Goal: Entertainment & Leisure: Consume media (video, audio)

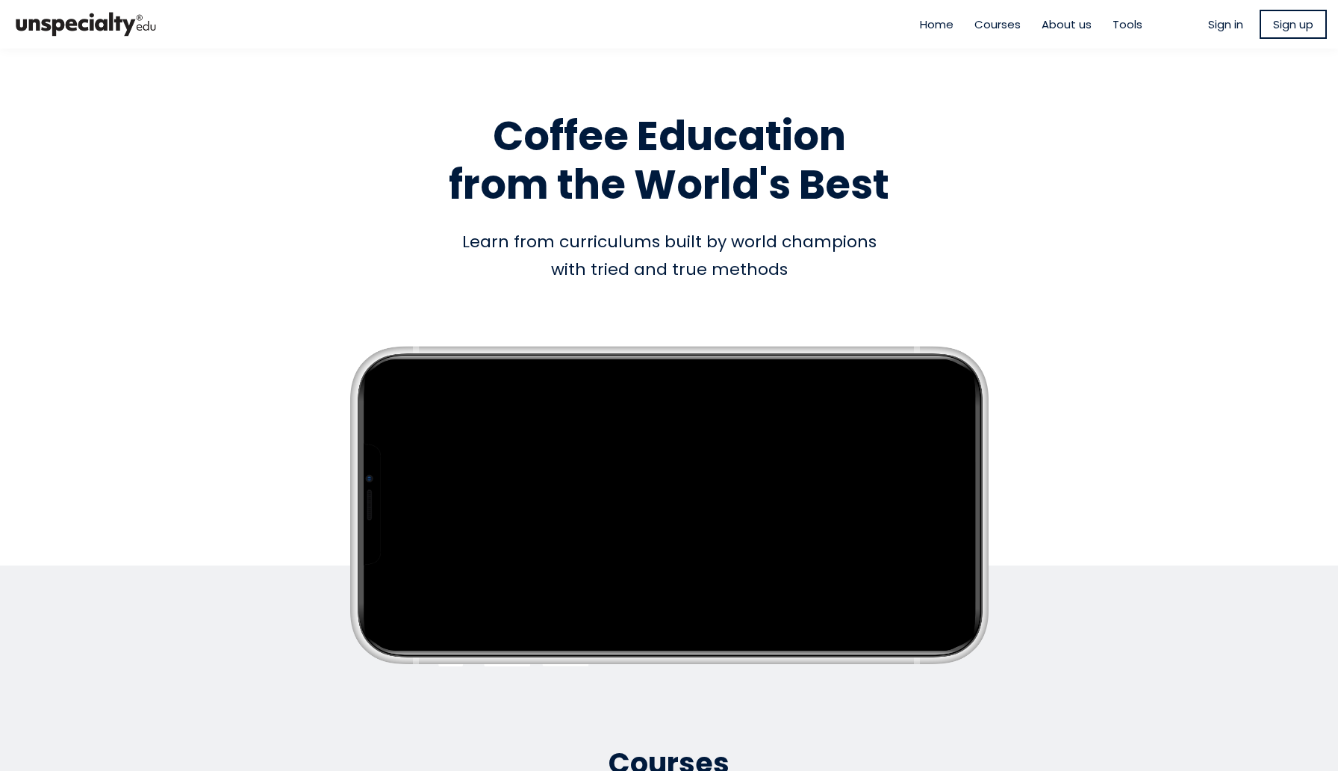
type input "**********"
click at [1223, 37] on ul "Sign in Sign up" at bounding box center [1267, 24] width 119 height 29
click at [1222, 35] on ul "Sign in Sign up" at bounding box center [1267, 24] width 119 height 29
click at [1218, 26] on span "Sign in" at bounding box center [1225, 24] width 35 height 17
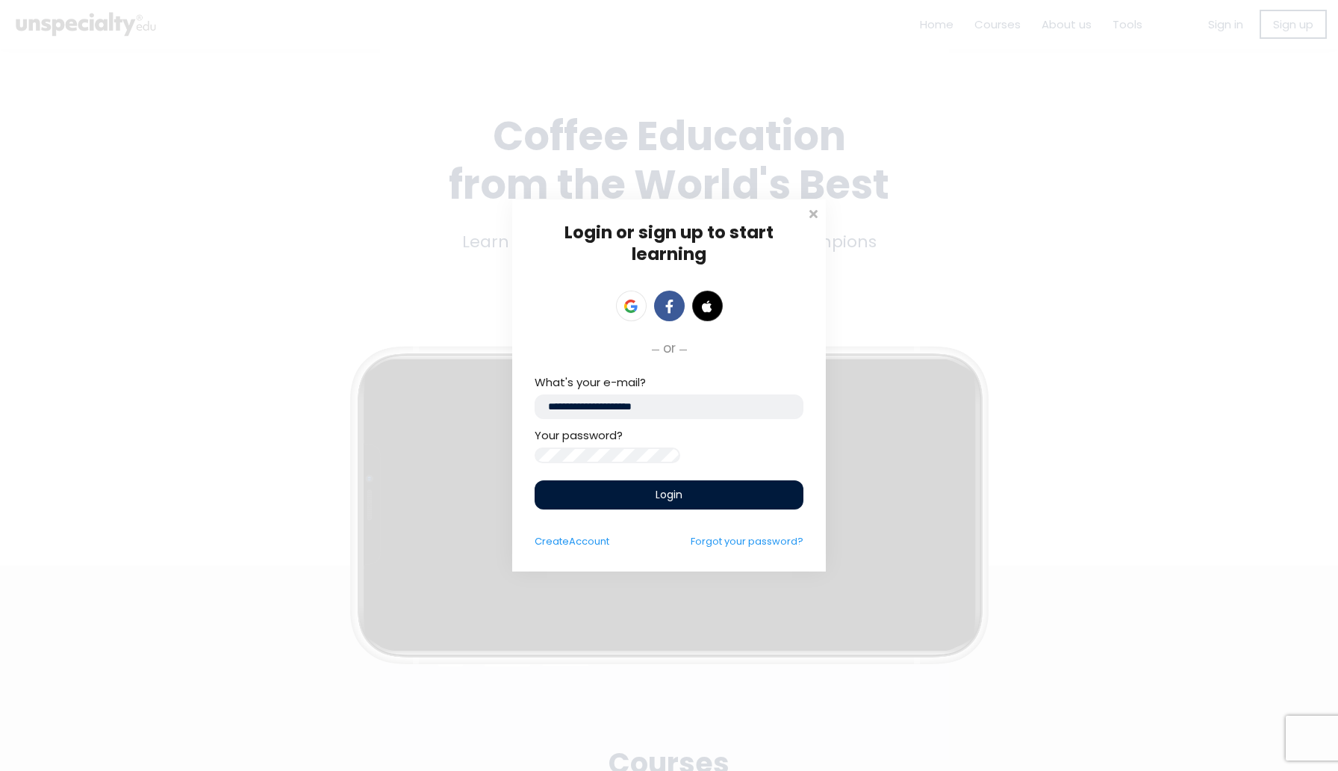
click at [705, 399] on input "**********" at bounding box center [669, 406] width 269 height 25
click at [606, 394] on input "email" at bounding box center [669, 406] width 269 height 25
click at [814, 209] on span at bounding box center [813, 212] width 15 height 15
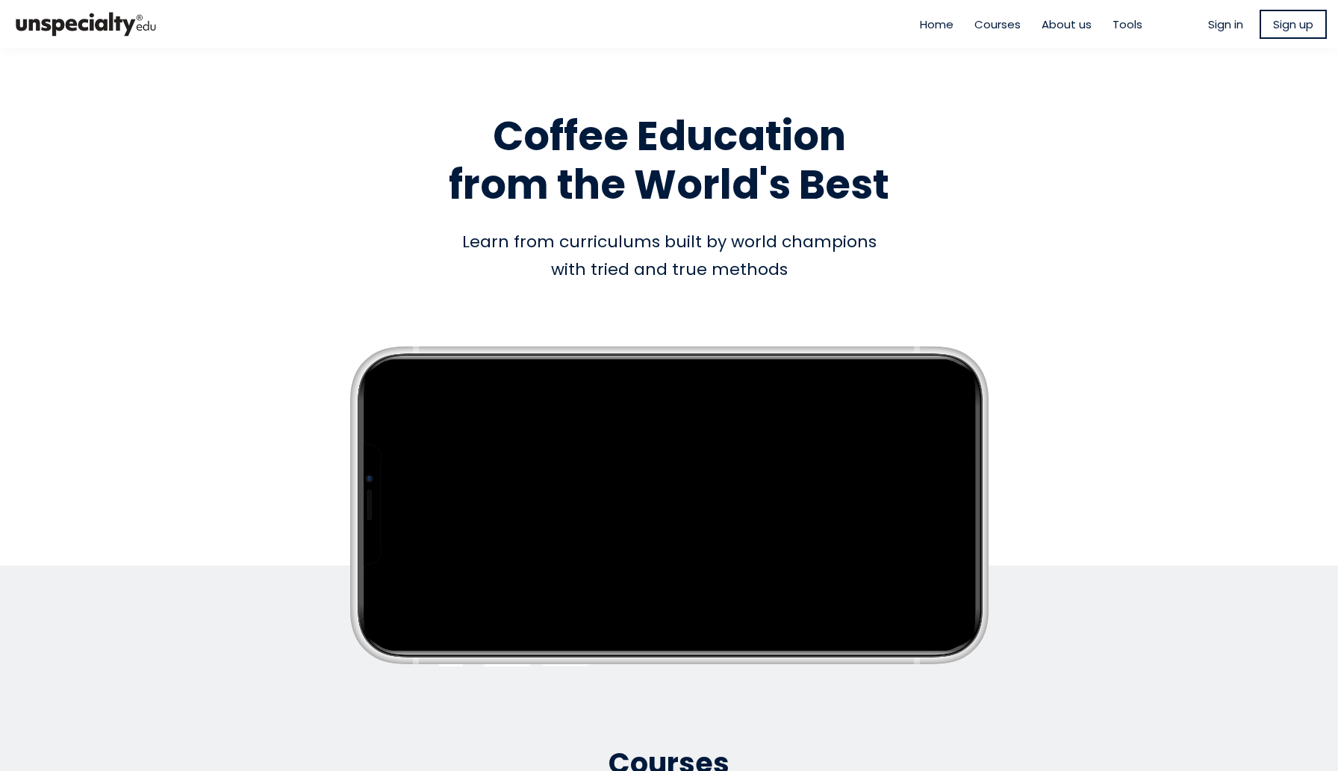
click at [1212, 23] on span "Sign in" at bounding box center [1225, 24] width 35 height 17
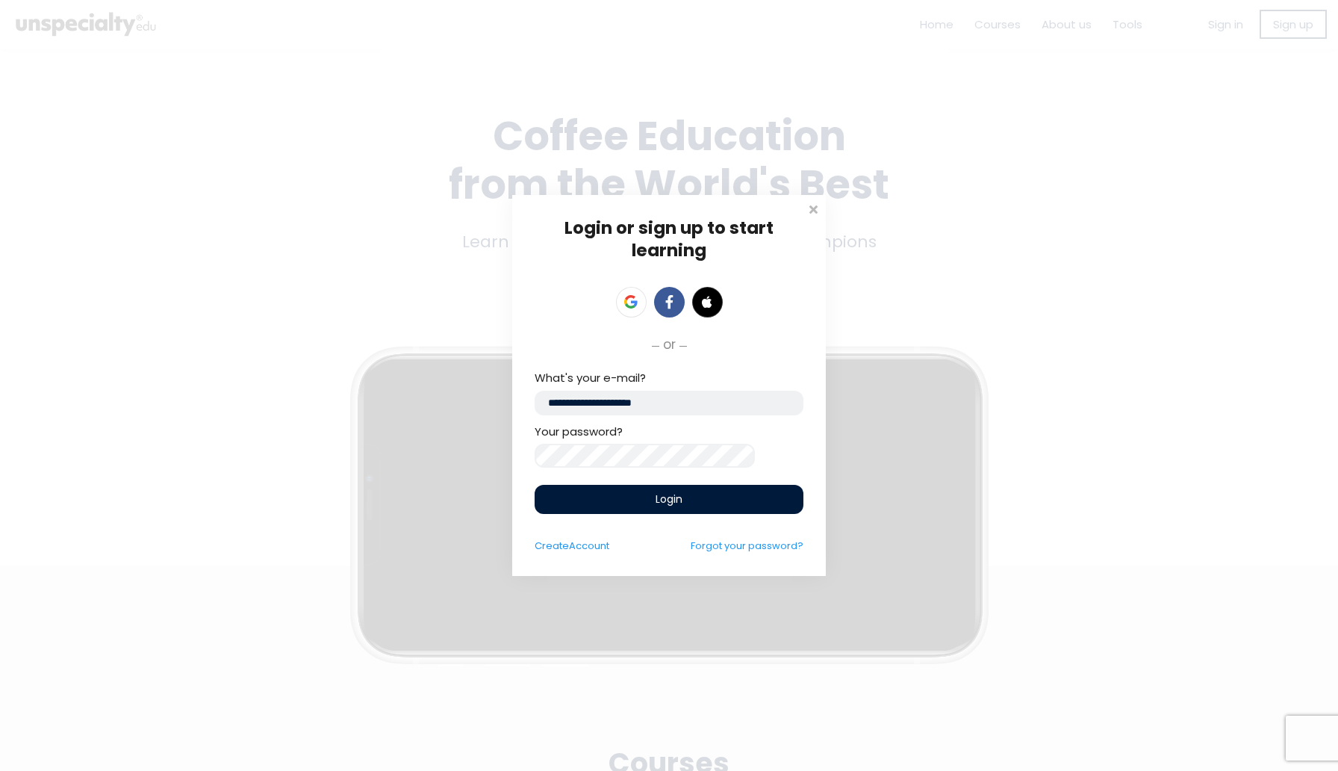
click at [748, 397] on input "**********" at bounding box center [669, 403] width 269 height 25
click at [747, 397] on input "**********" at bounding box center [669, 403] width 269 height 25
click at [575, 404] on input "email" at bounding box center [669, 403] width 269 height 25
click at [586, 403] on input "email" at bounding box center [669, 403] width 269 height 25
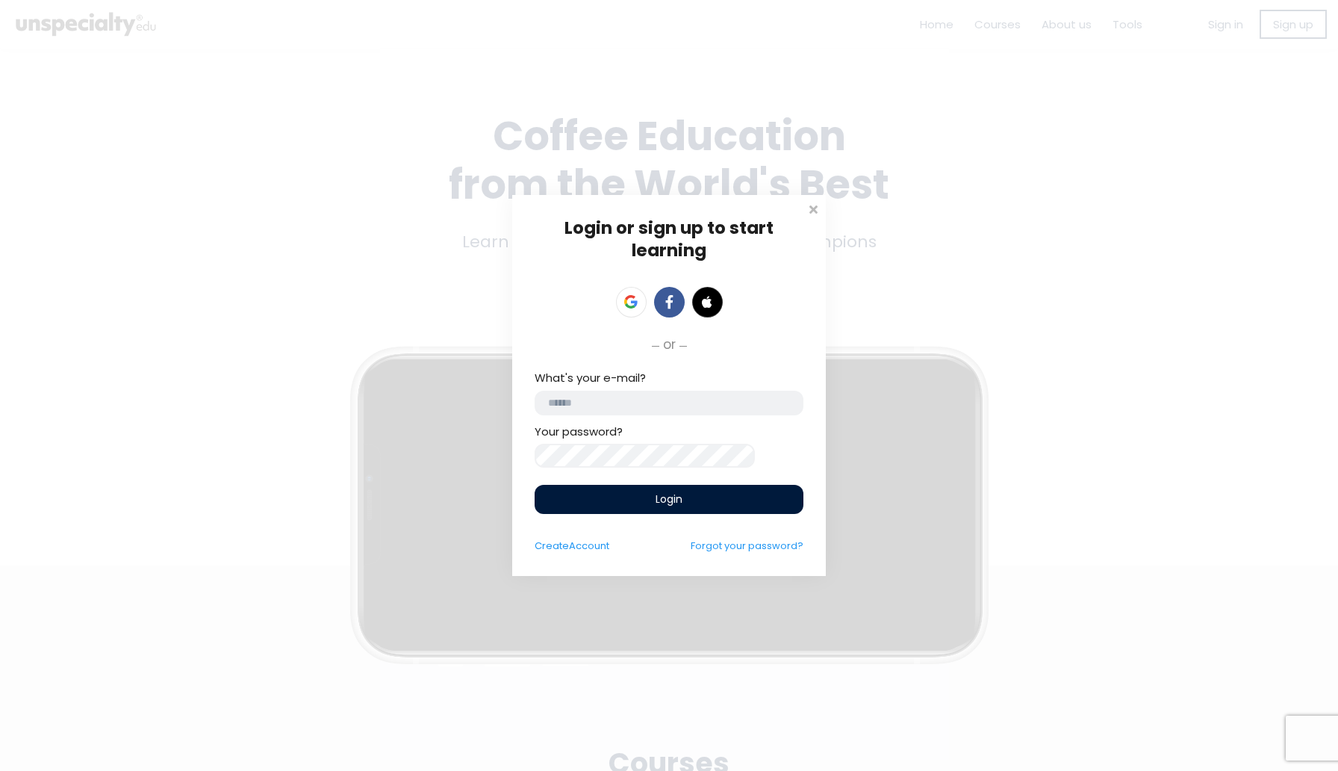
click at [586, 414] on input "email" at bounding box center [669, 403] width 269 height 25
click at [586, 385] on div "What's your e-mail?" at bounding box center [669, 392] width 269 height 46
click at [586, 405] on input "email" at bounding box center [669, 403] width 269 height 25
type input "**********"
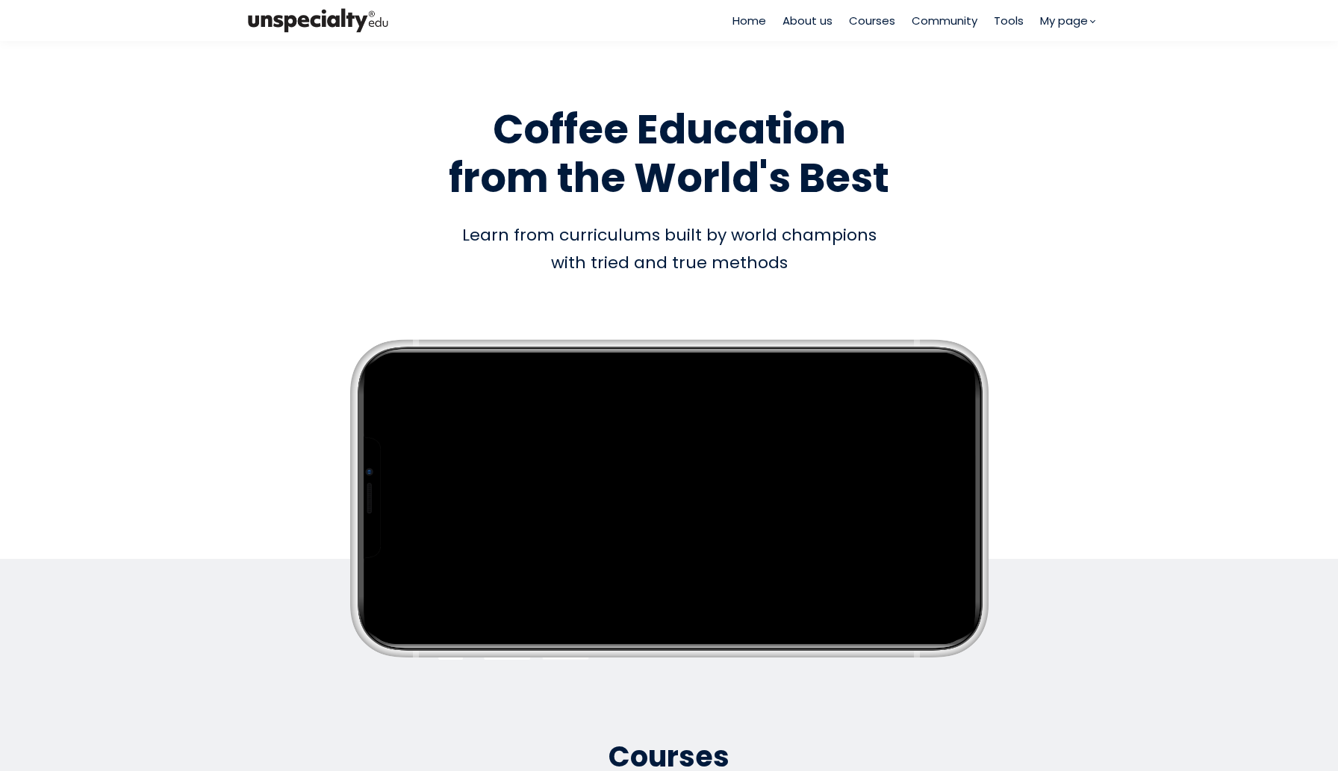
click at [875, 25] on span "Courses" at bounding box center [872, 20] width 46 height 17
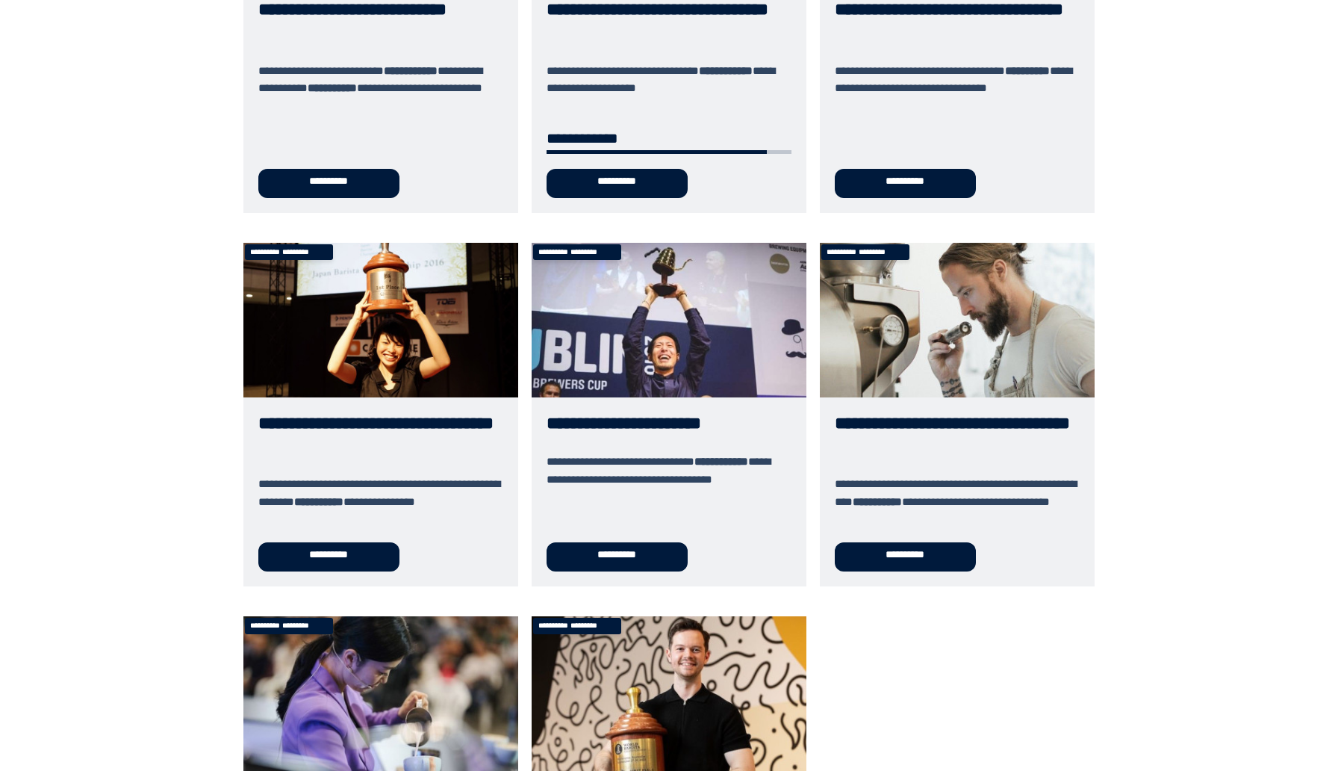
scroll to position [395, 0]
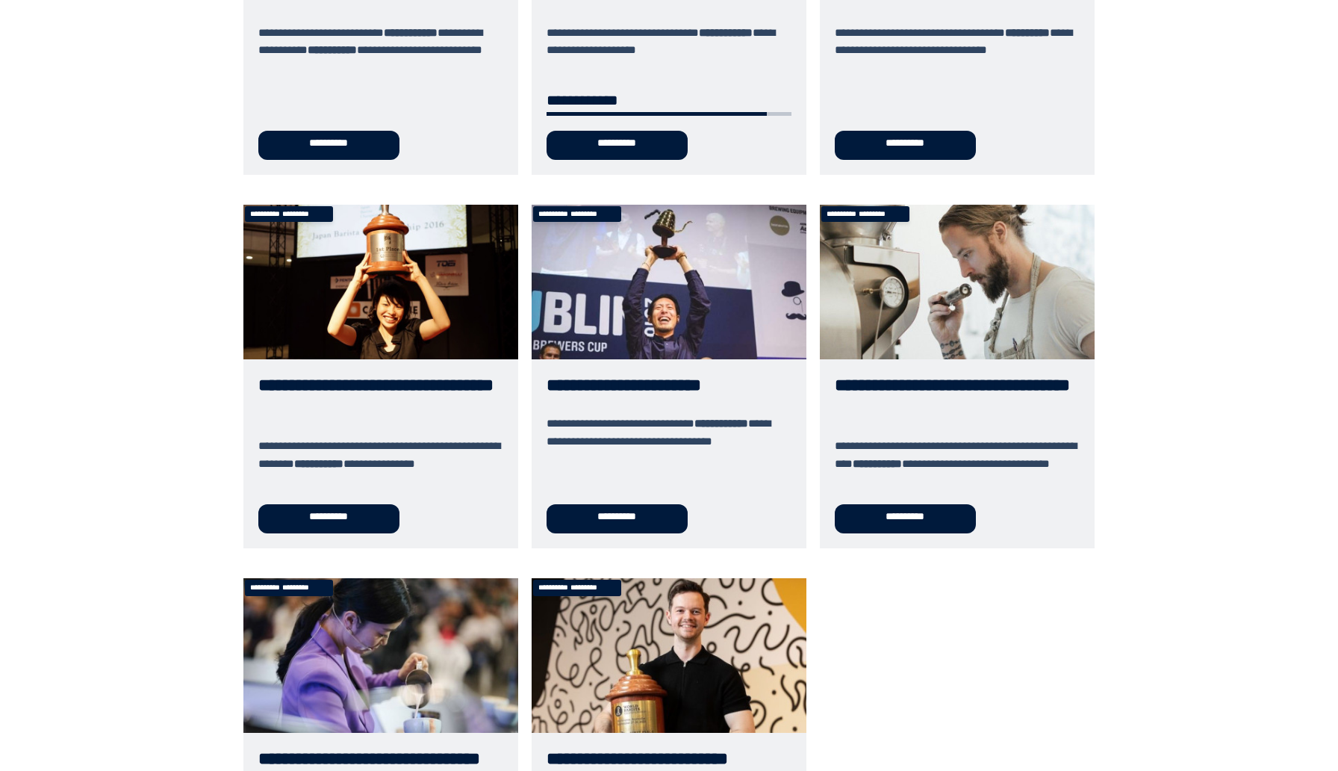
click at [635, 523] on link "**********" at bounding box center [669, 377] width 275 height 344
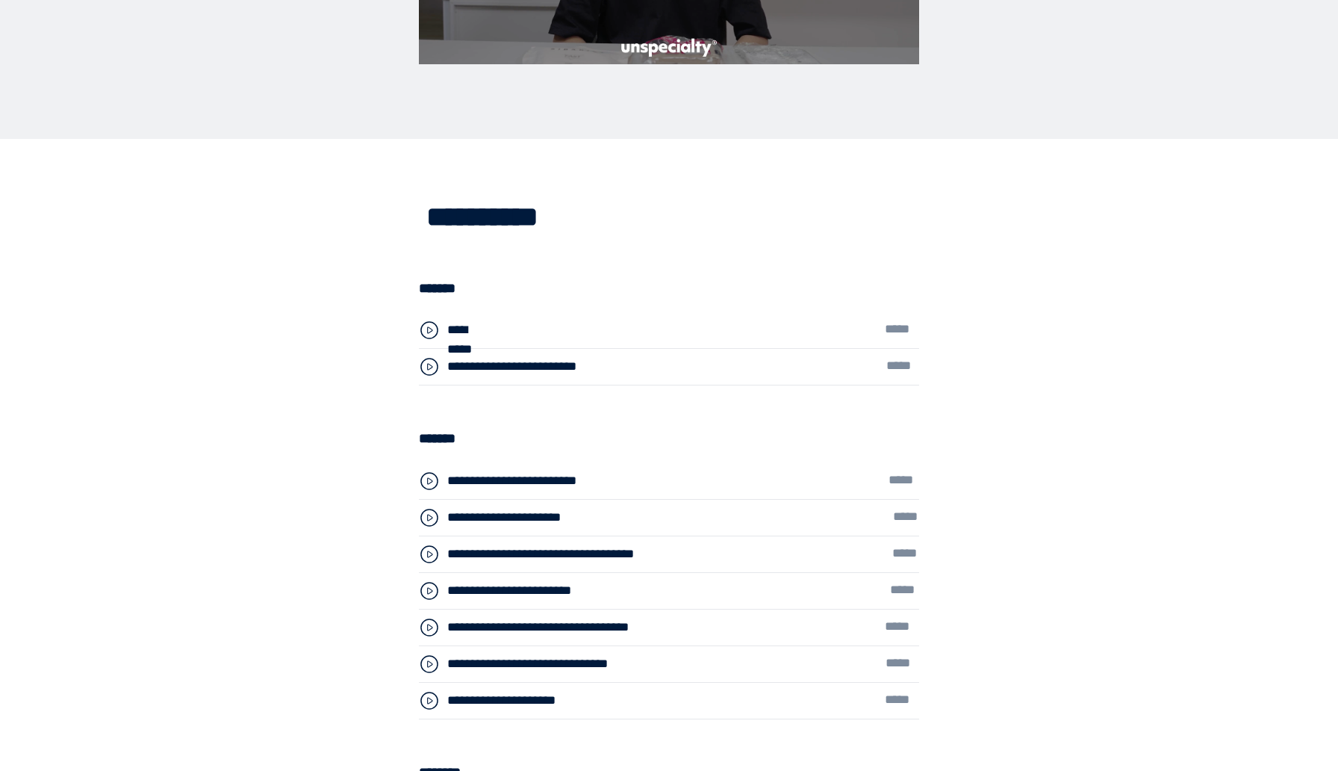
scroll to position [3715, 0]
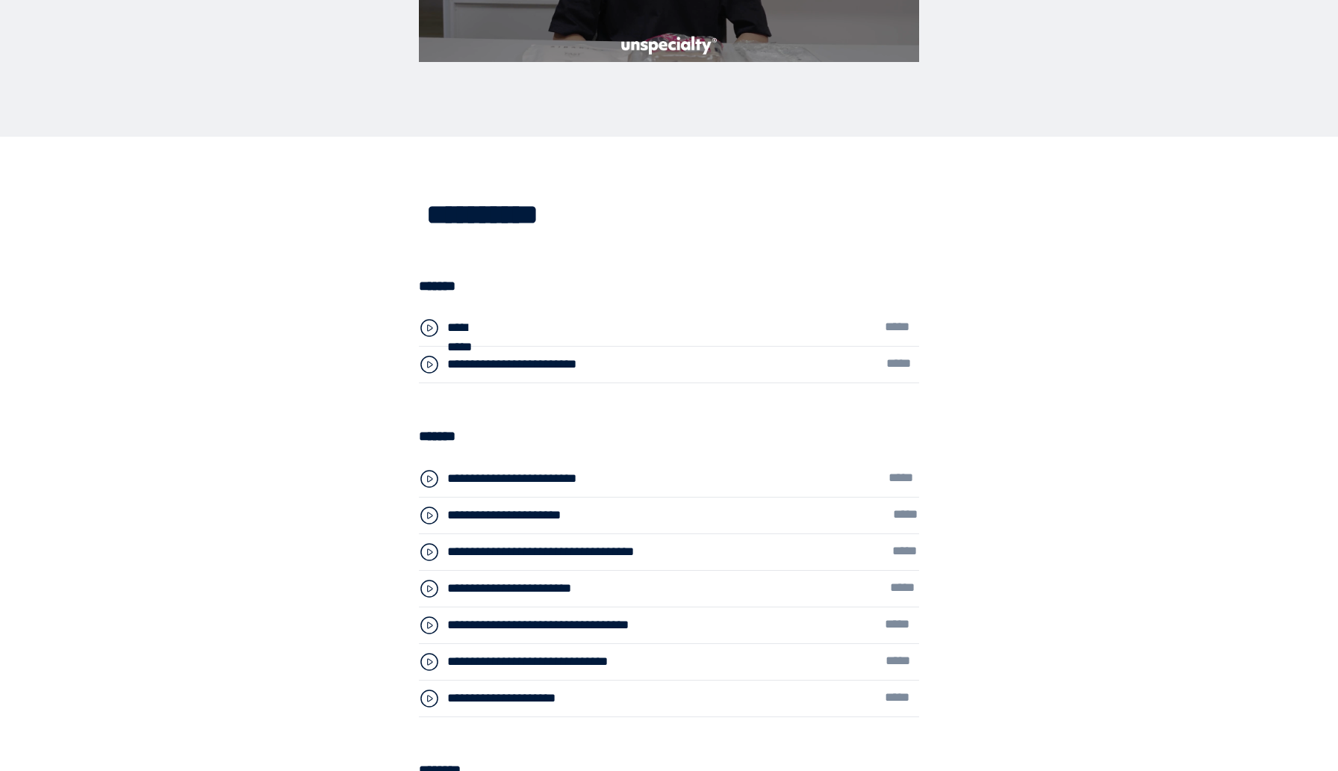
click at [478, 329] on div "**********" at bounding box center [472, 327] width 50 height 19
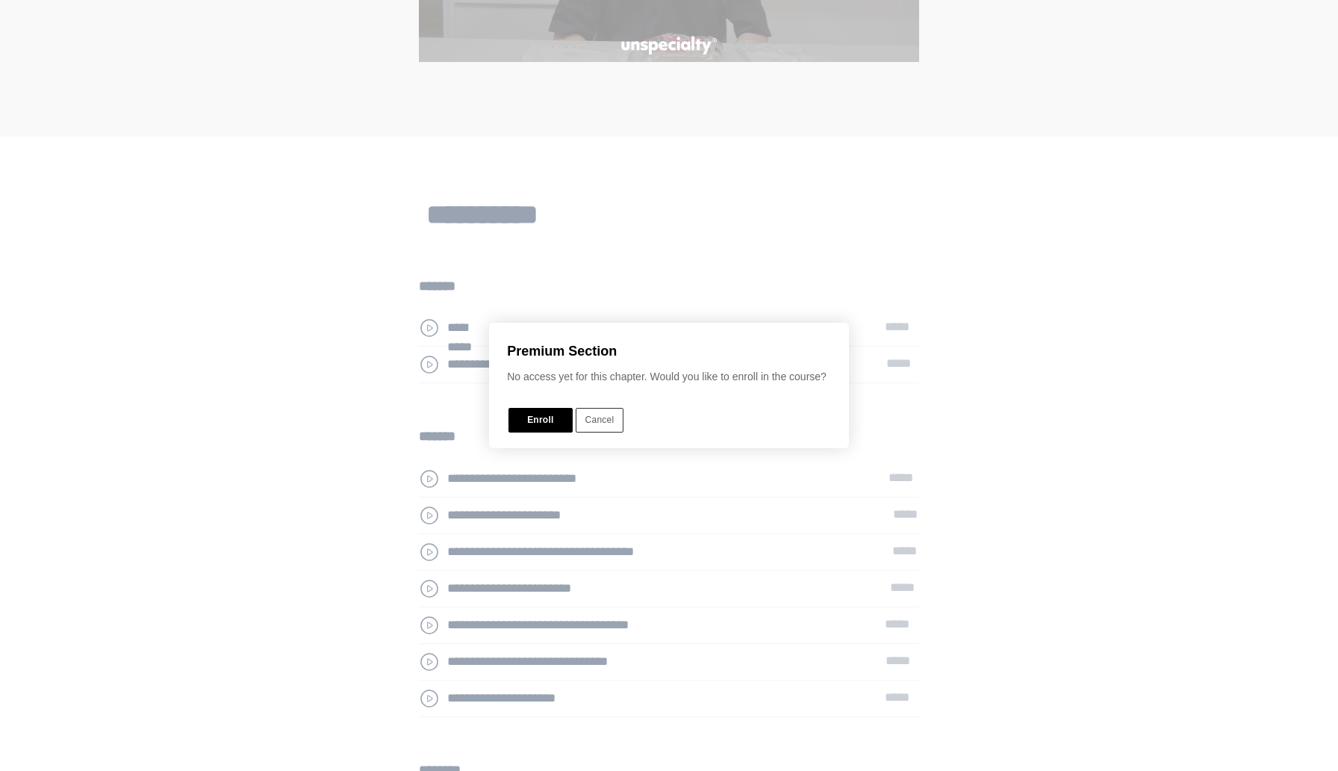
click at [554, 420] on button "Enroll" at bounding box center [540, 420] width 63 height 25
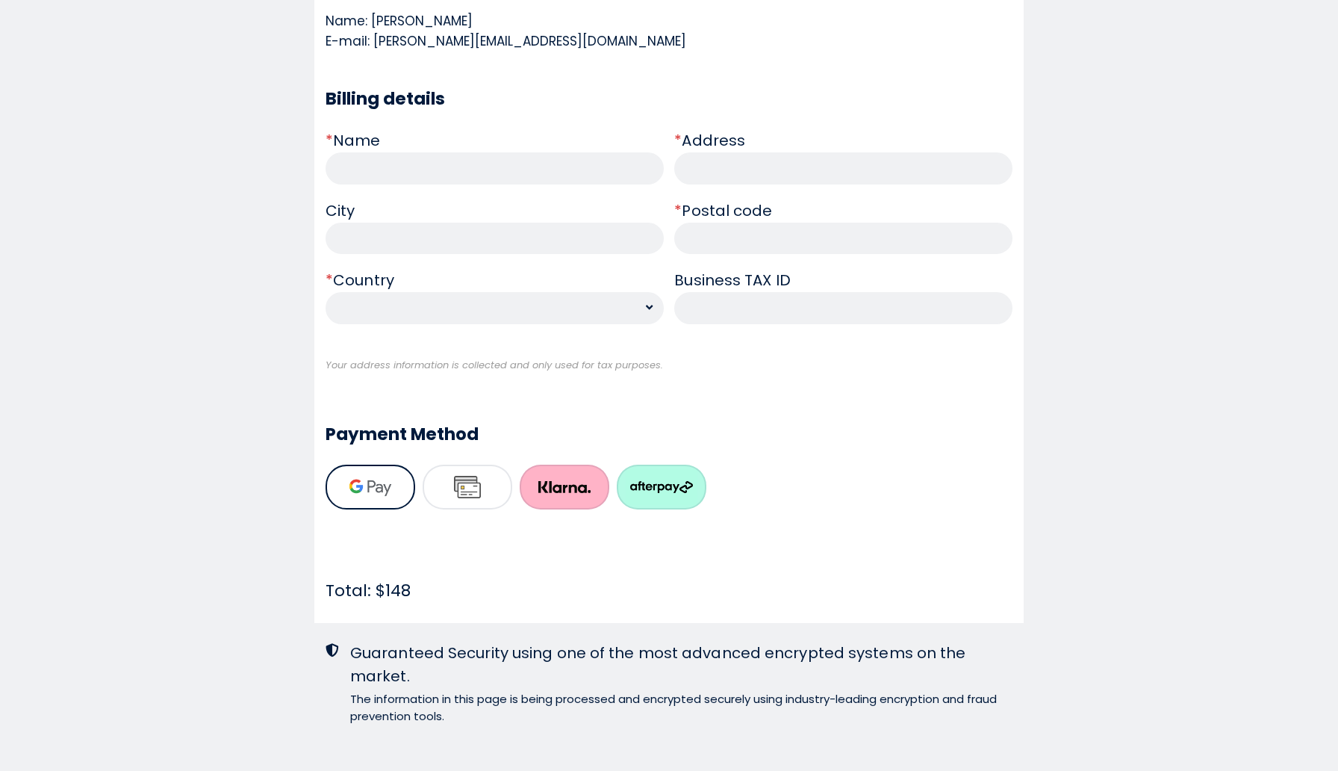
scroll to position [448, 0]
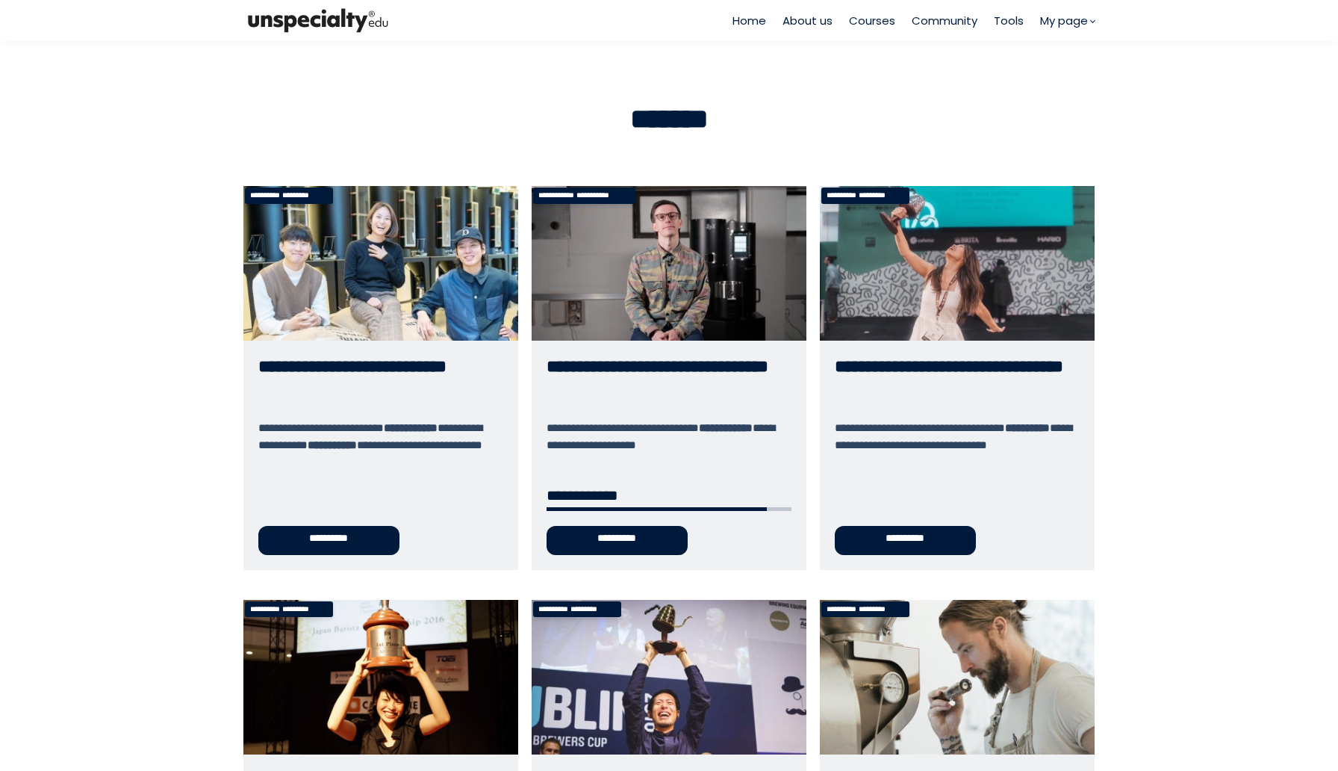
click at [937, 358] on link "**********" at bounding box center [957, 377] width 275 height 383
click at [654, 305] on link "**********" at bounding box center [669, 377] width 275 height 383
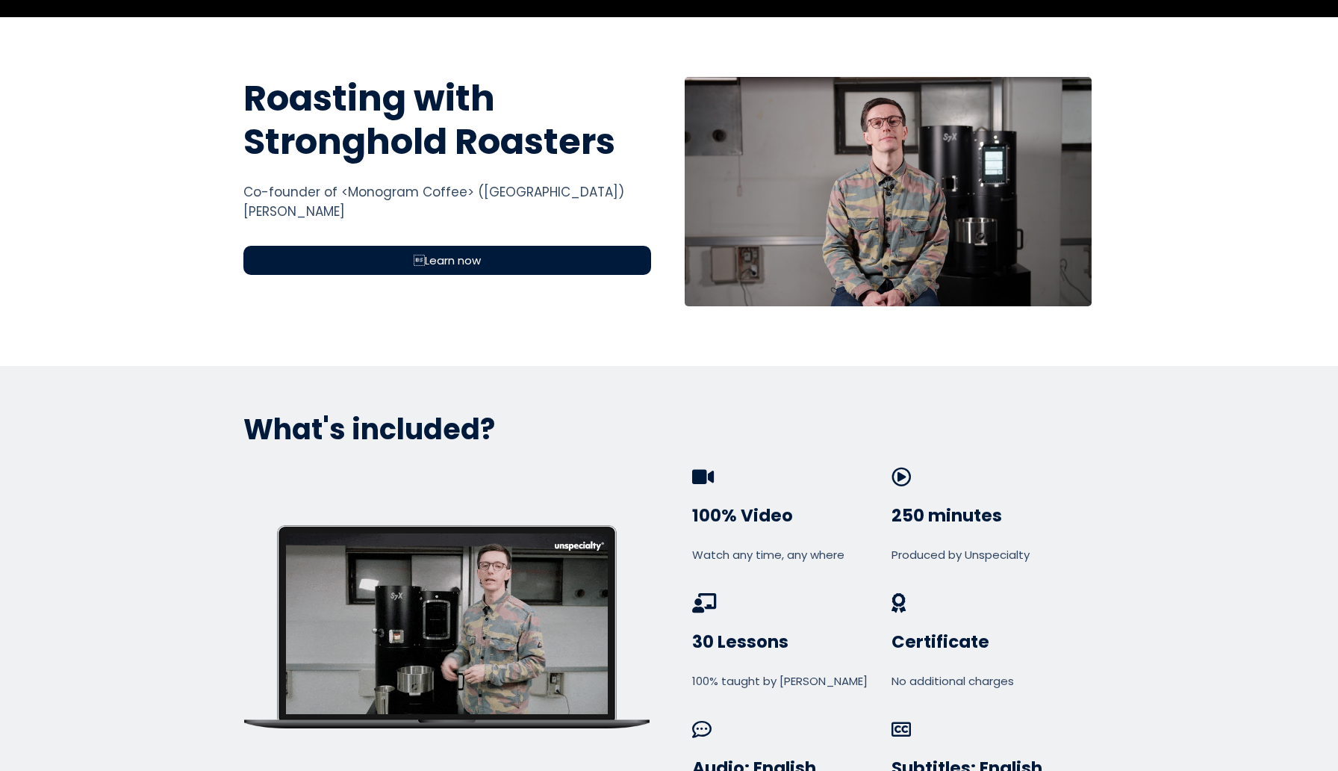
scroll to position [509, 0]
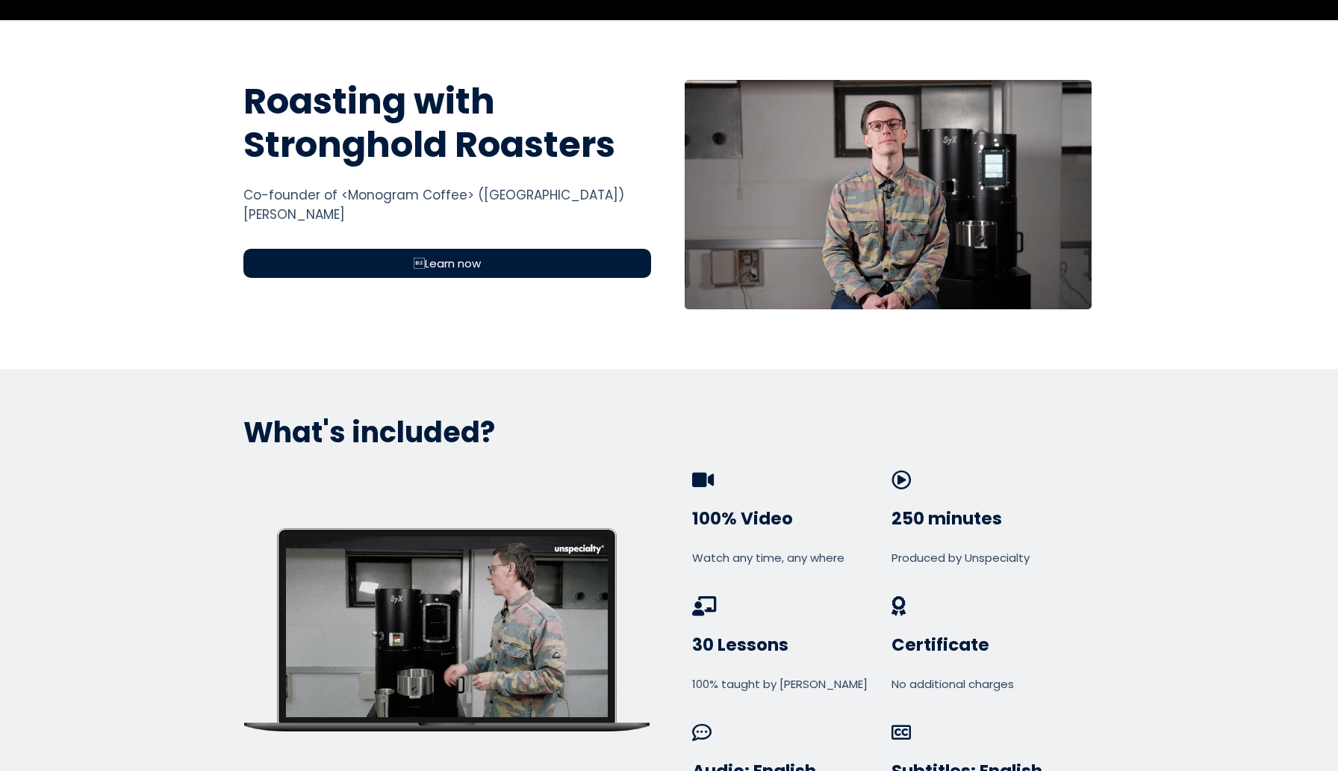
click at [527, 270] on div "Learn now" at bounding box center [447, 263] width 408 height 29
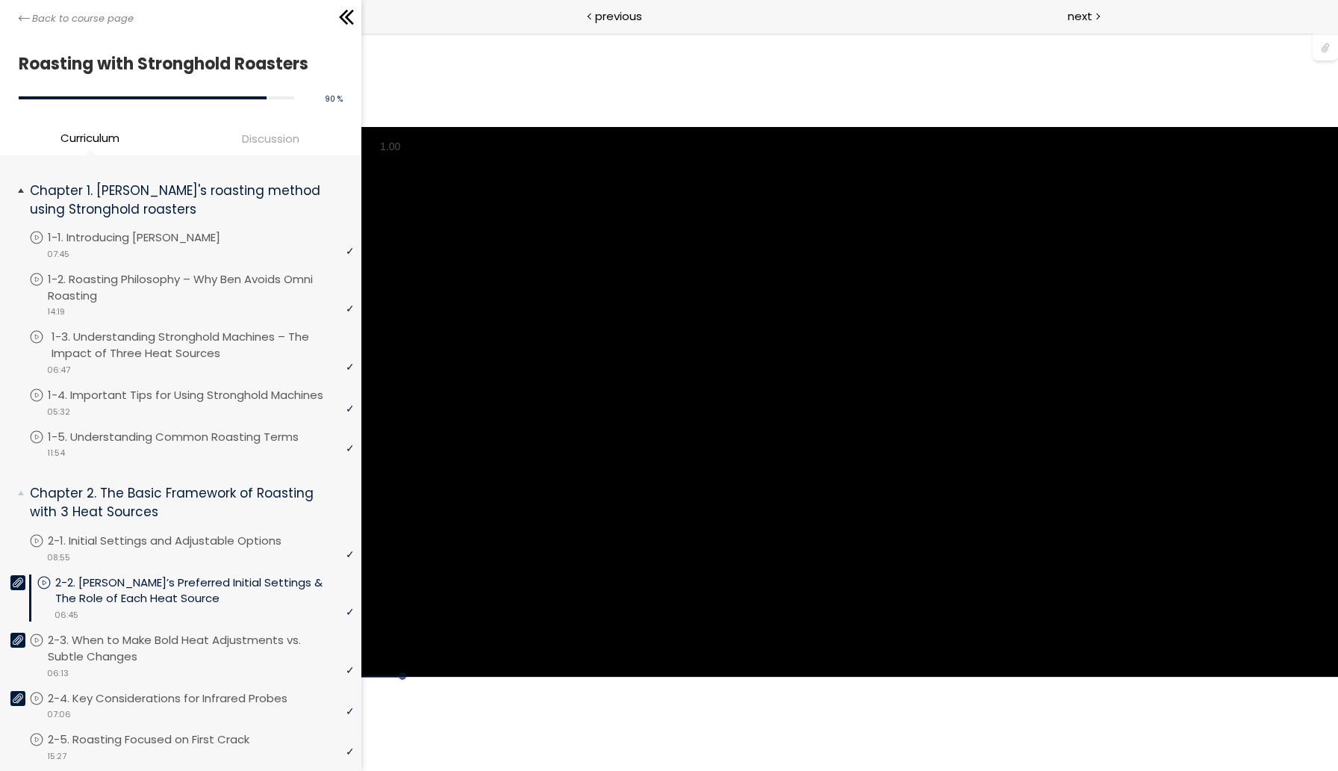
click at [188, 347] on p "1-3. Understanding Stronghold Machines – The Impact of Three Heat Sources" at bounding box center [205, 345] width 306 height 33
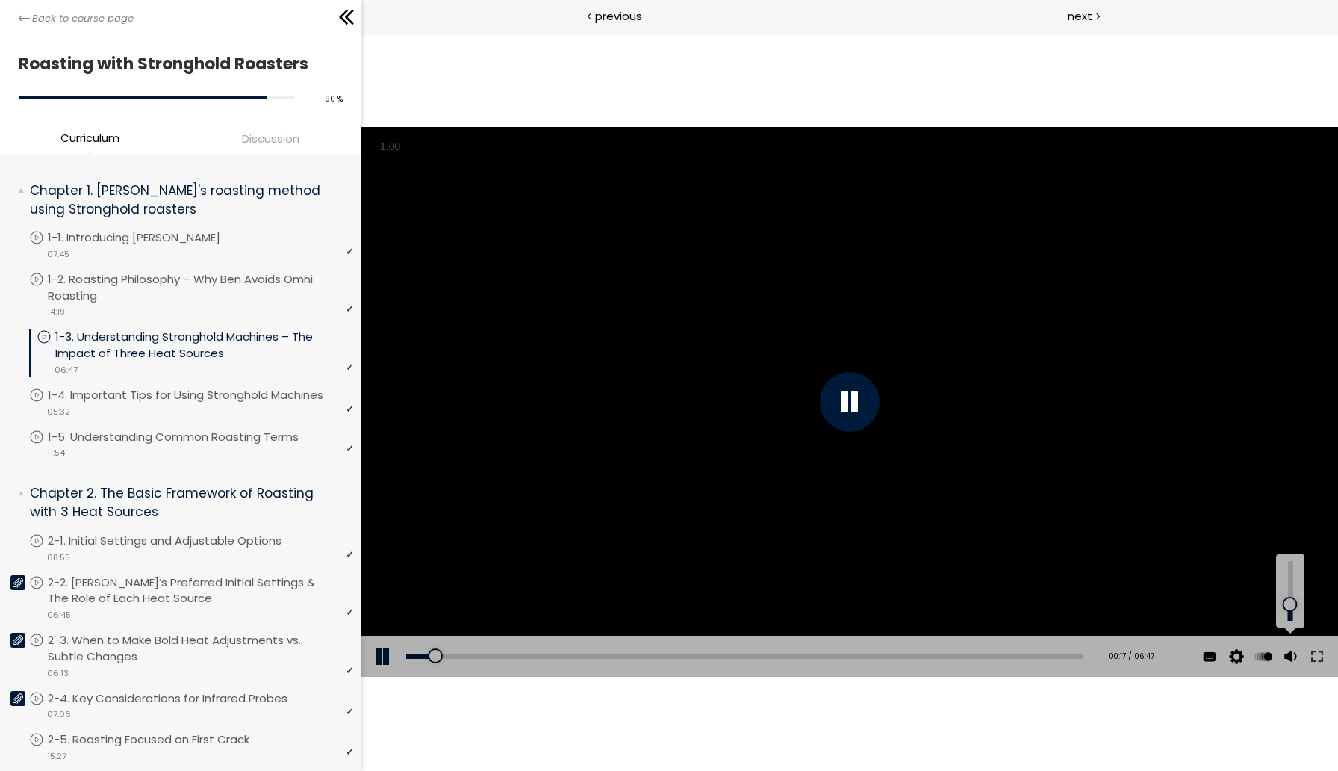
click at [1290, 604] on div at bounding box center [1290, 604] width 0 height 0
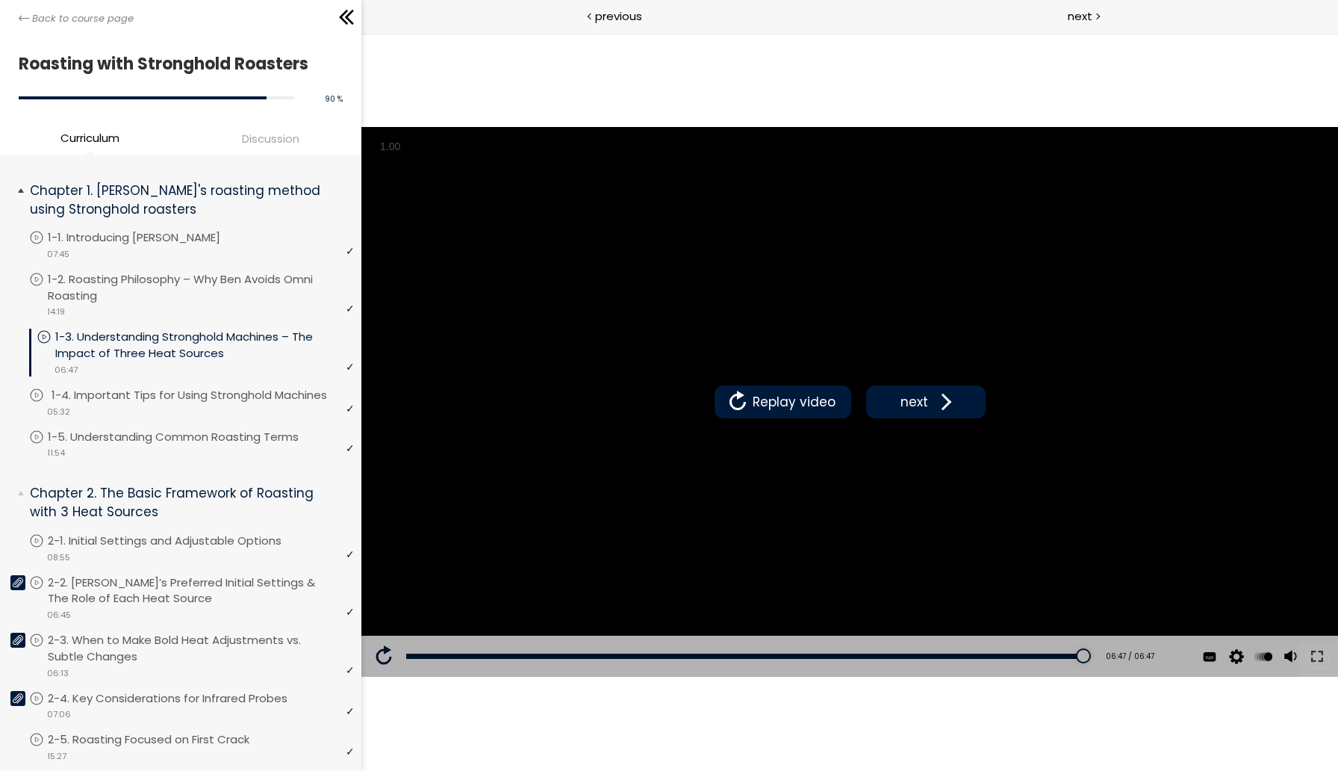
click at [193, 401] on p "1-4. Important Tips for Using Stronghold Machines" at bounding box center [204, 395] width 305 height 16
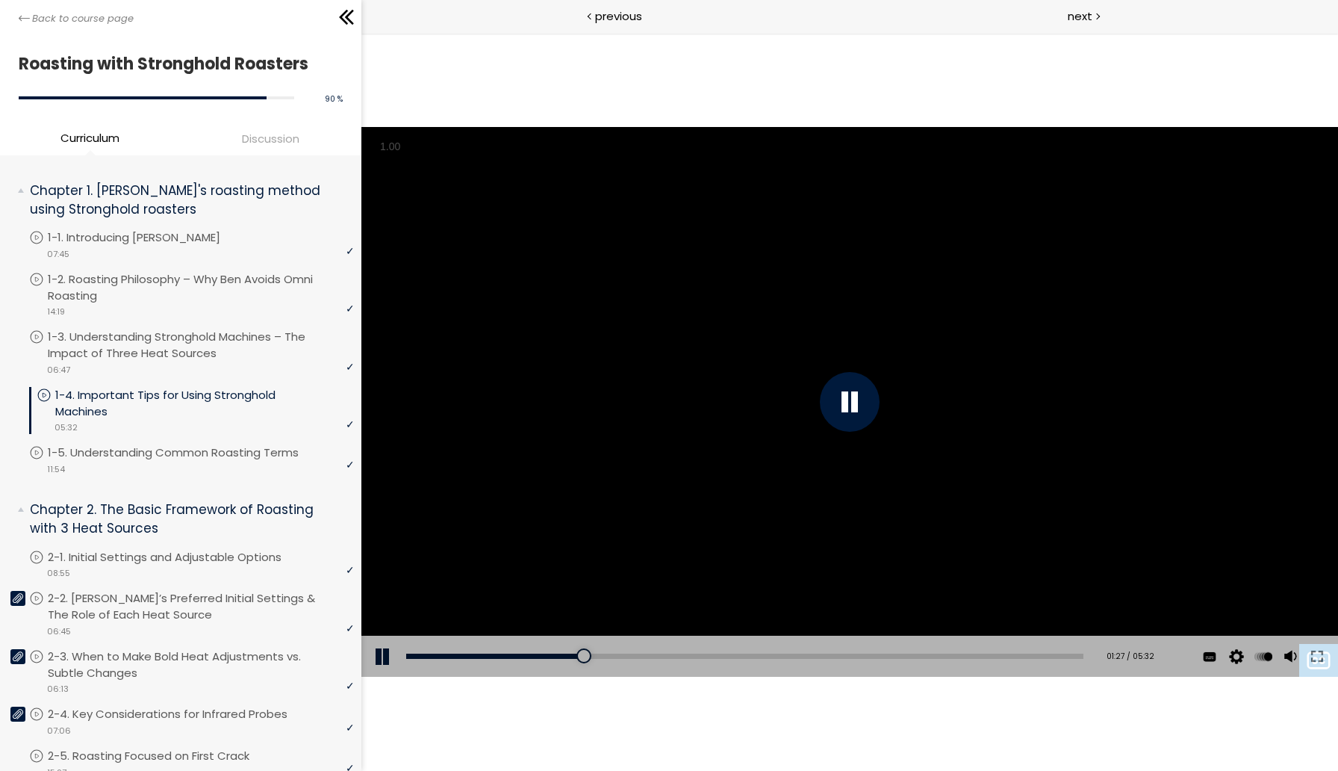
click at [816, 385] on div at bounding box center [849, 402] width 977 height 550
click at [908, 238] on div at bounding box center [849, 402] width 977 height 550
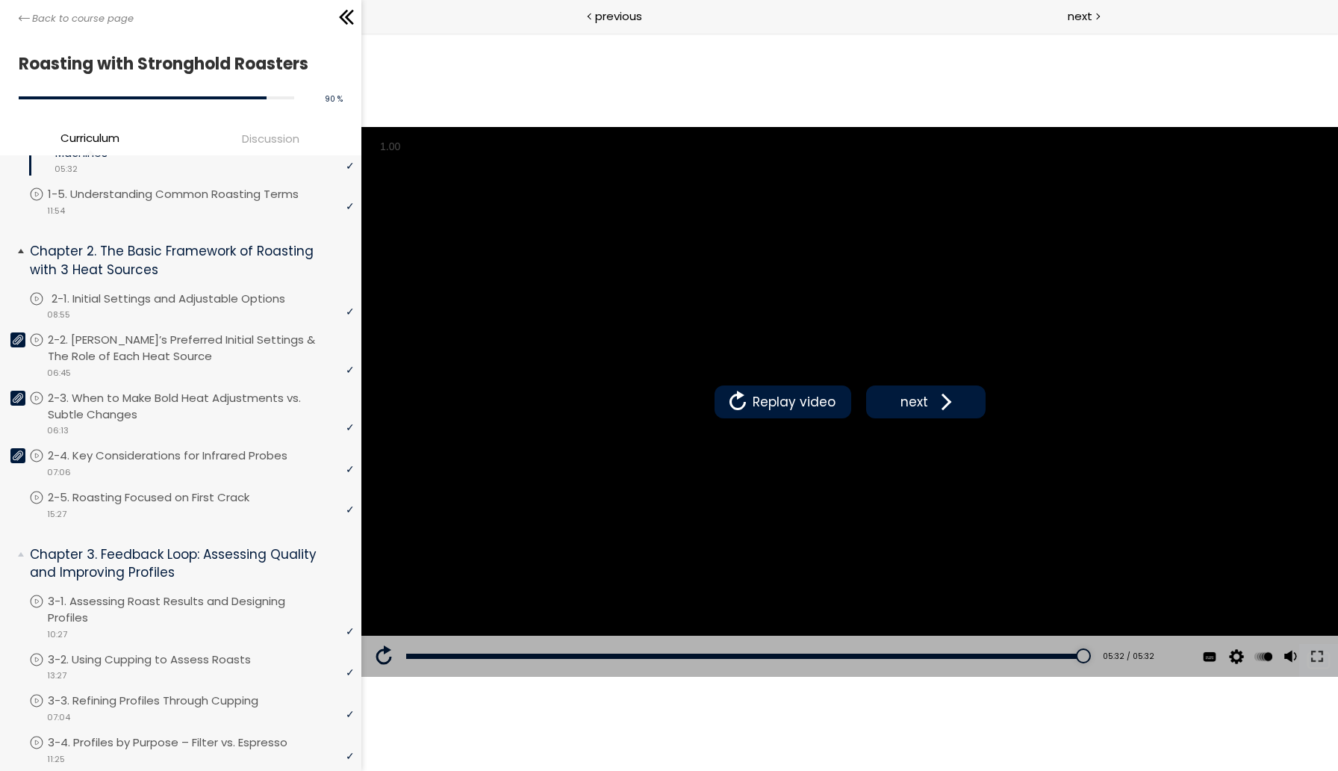
scroll to position [258, 0]
click at [168, 367] on div "video 06:45" at bounding box center [191, 372] width 325 height 15
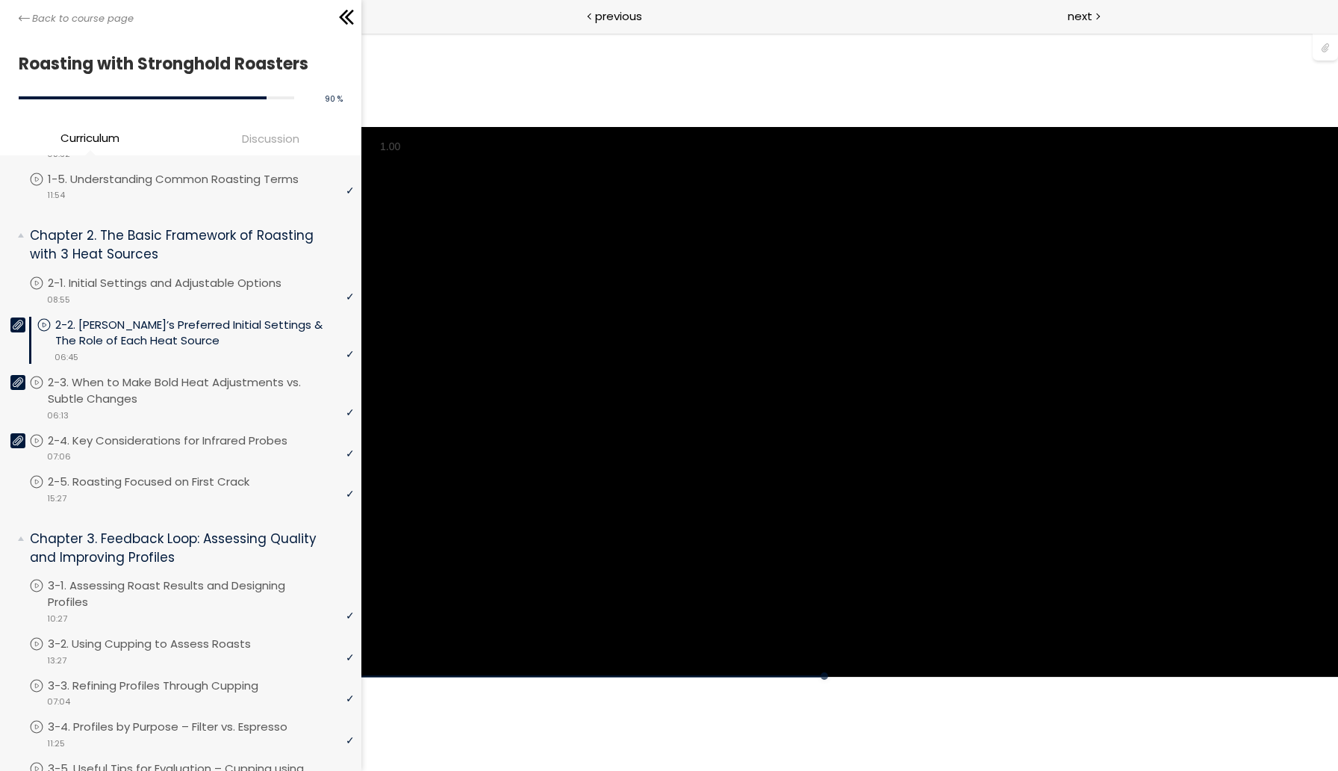
scroll to position [860, 0]
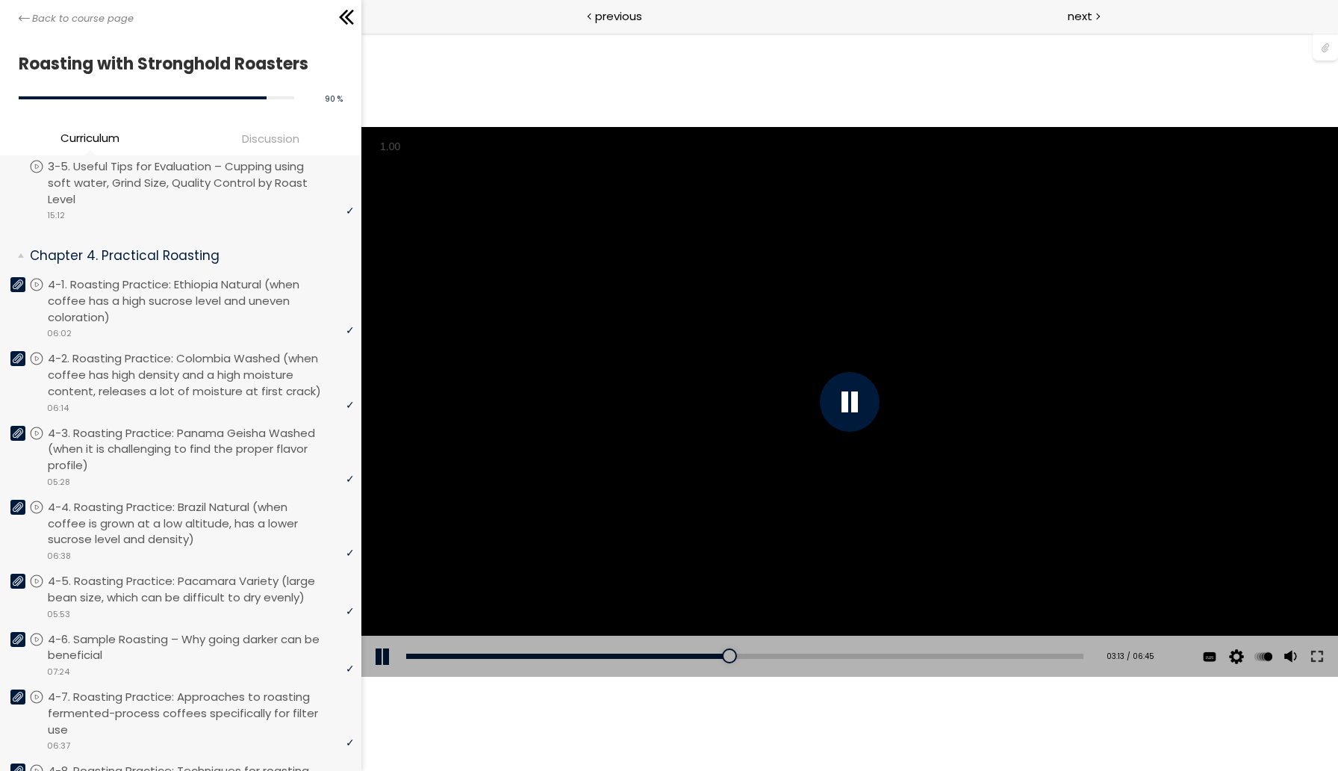
click at [1081, 527] on div "You can download the roast profile image by clicking the 📎 above." at bounding box center [849, 402] width 977 height 550
click at [975, 291] on div "You can download the roast profile image by clicking the 📎 above." at bounding box center [849, 402] width 977 height 550
click at [1315, 655] on button at bounding box center [1316, 657] width 27 height 42
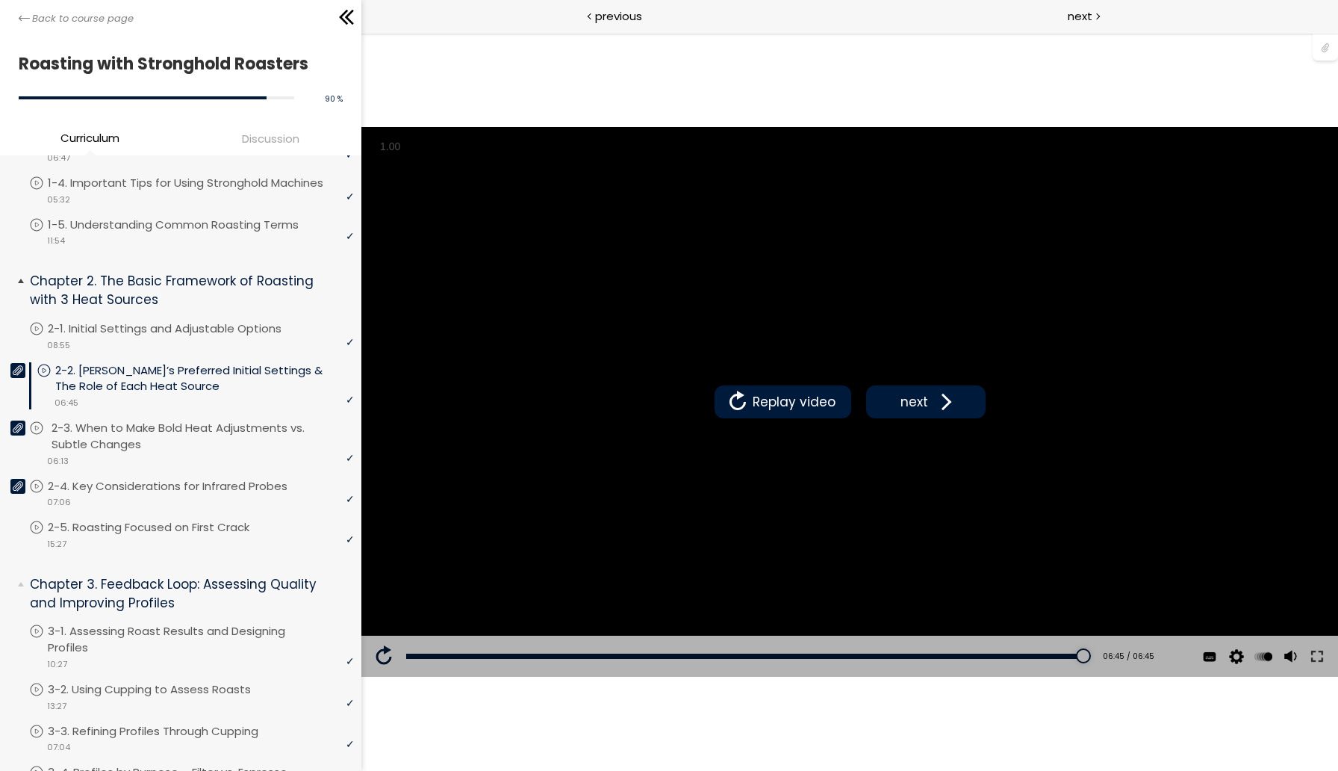
scroll to position [227, 0]
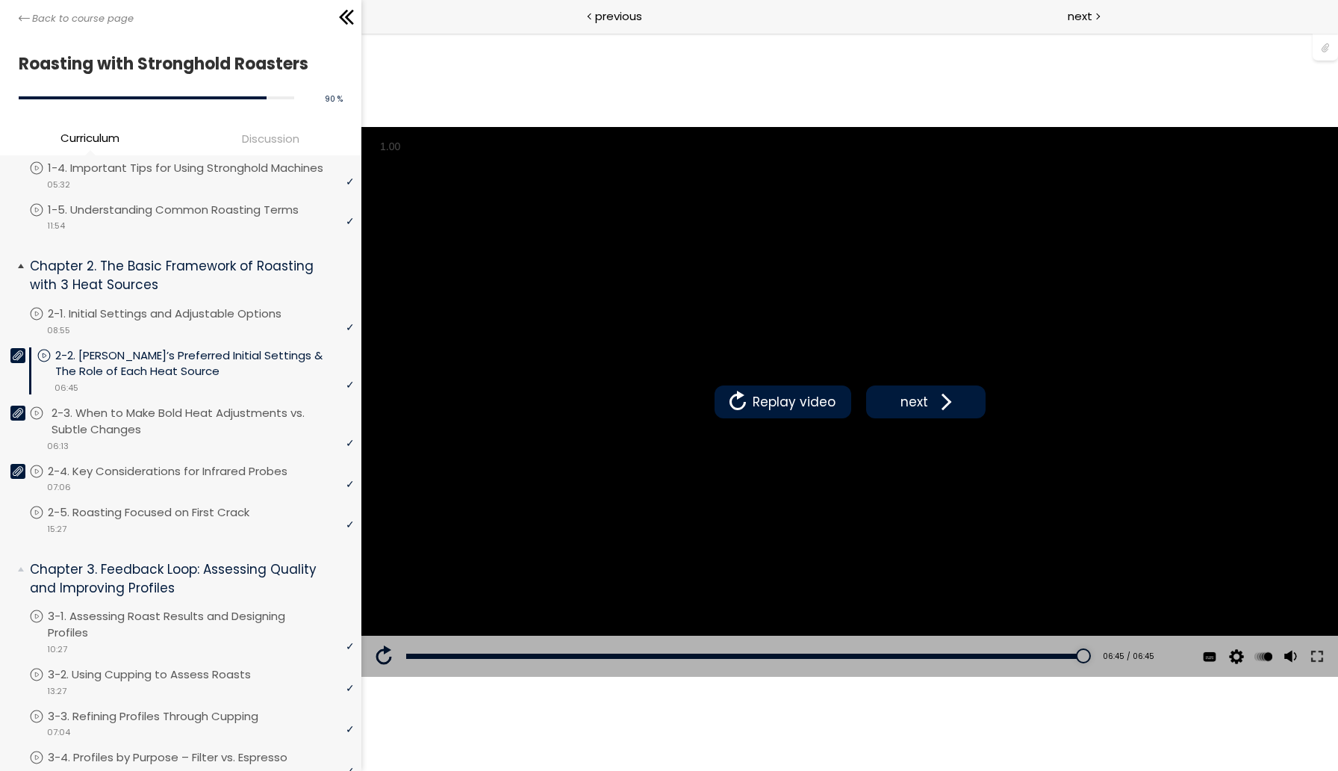
click at [144, 435] on p "2-3. When to Make Bold Heat Adjustments vs. Subtle Changes" at bounding box center [205, 421] width 306 height 33
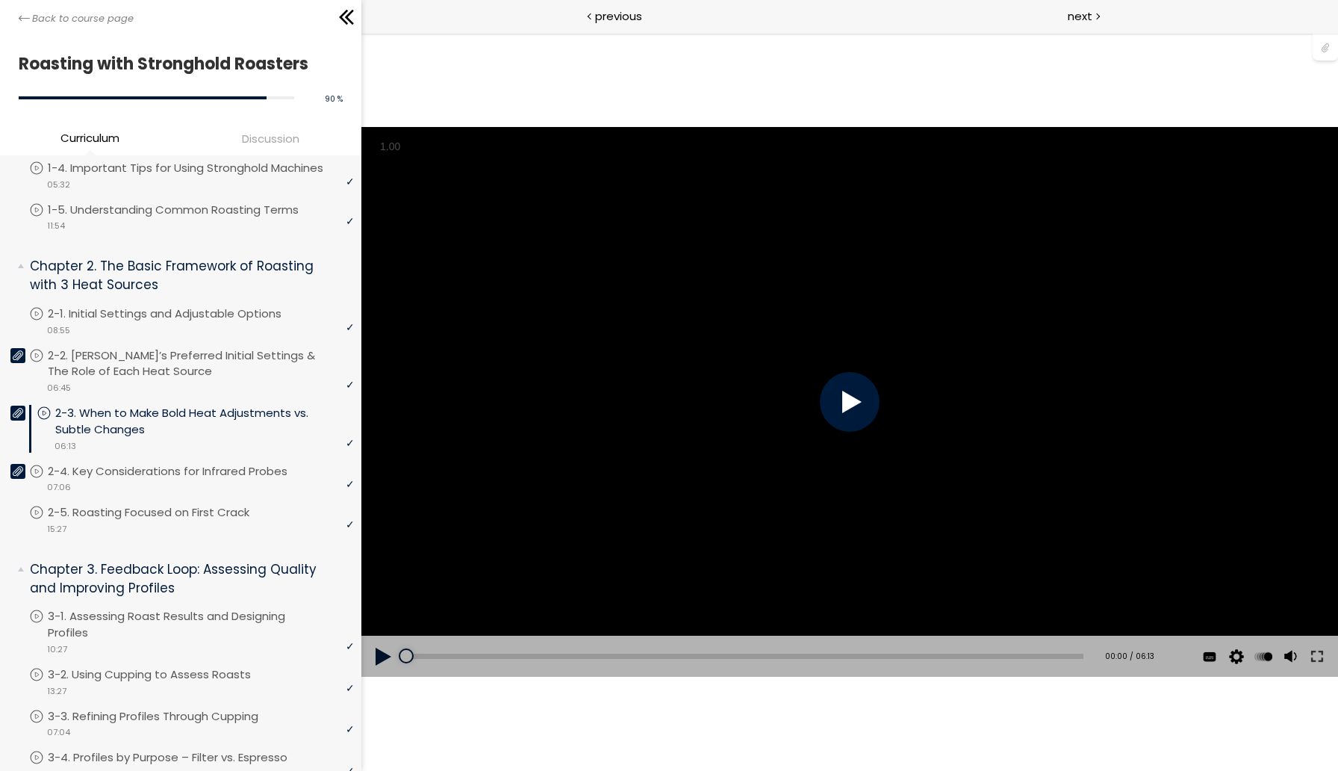
click at [867, 404] on div at bounding box center [849, 402] width 60 height 60
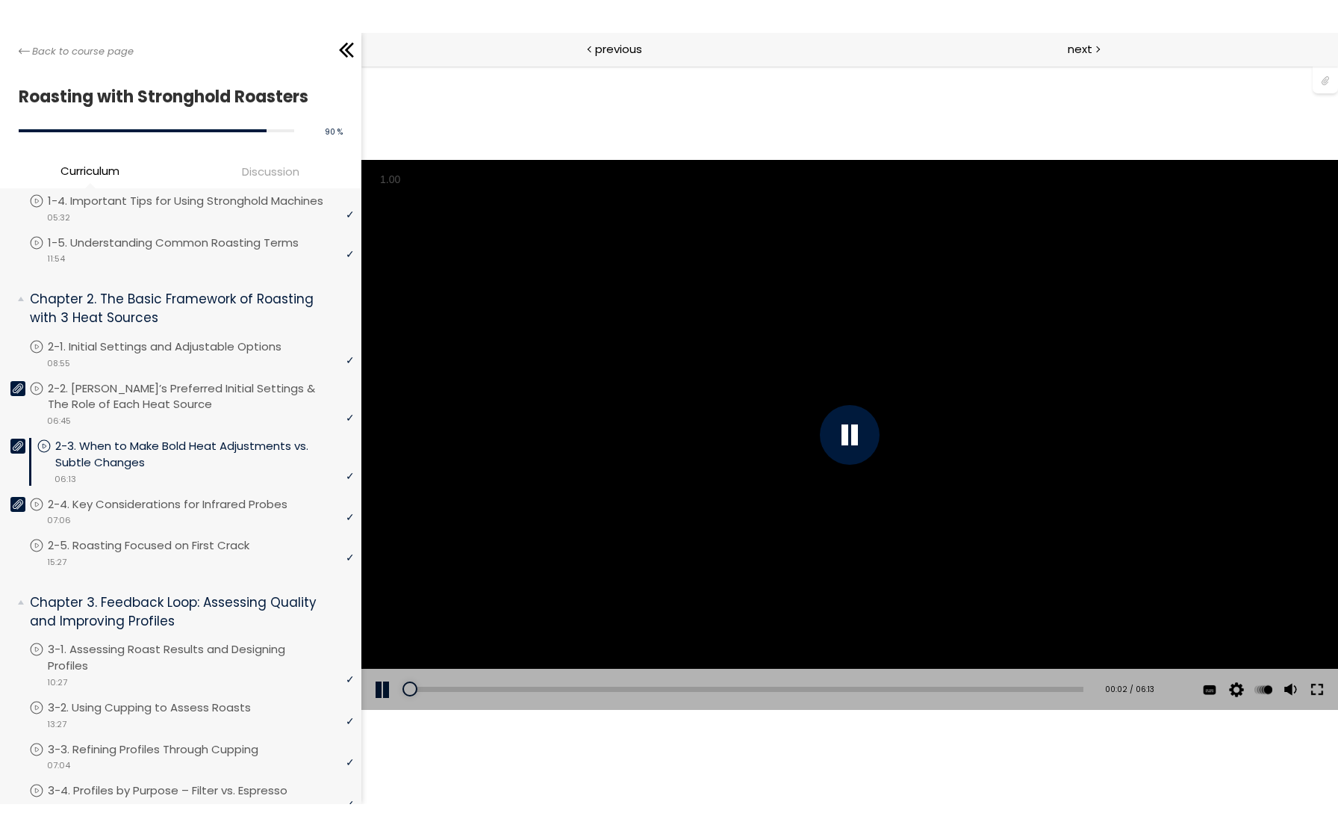
click at [1321, 677] on button at bounding box center [1316, 689] width 27 height 42
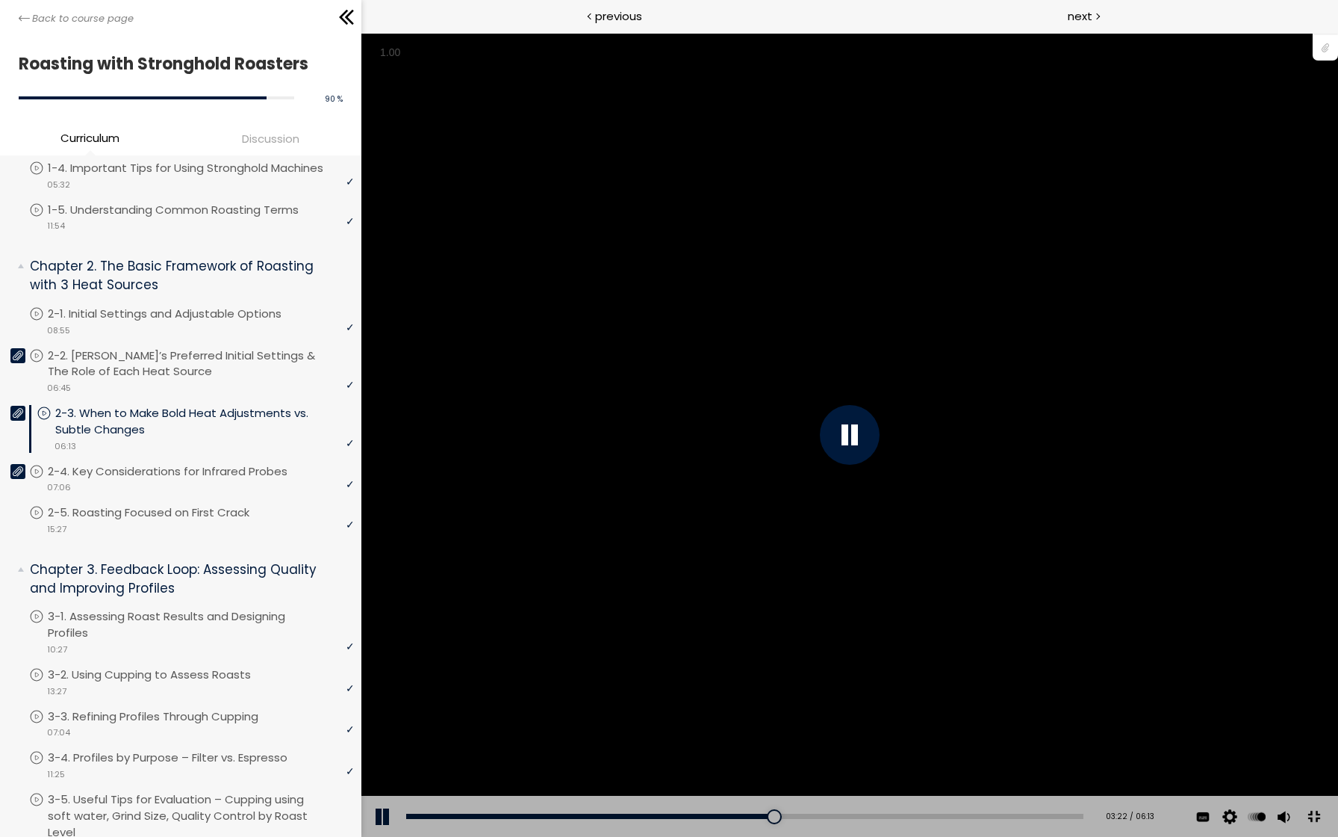
click at [1338, 493] on div "You can download the roast profile image by clicking the 📎 above." at bounding box center [849, 434] width 1338 height 753
click at [1280, 462] on div "You can download the roast profile image by clicking the 📎 above." at bounding box center [849, 434] width 1338 height 753
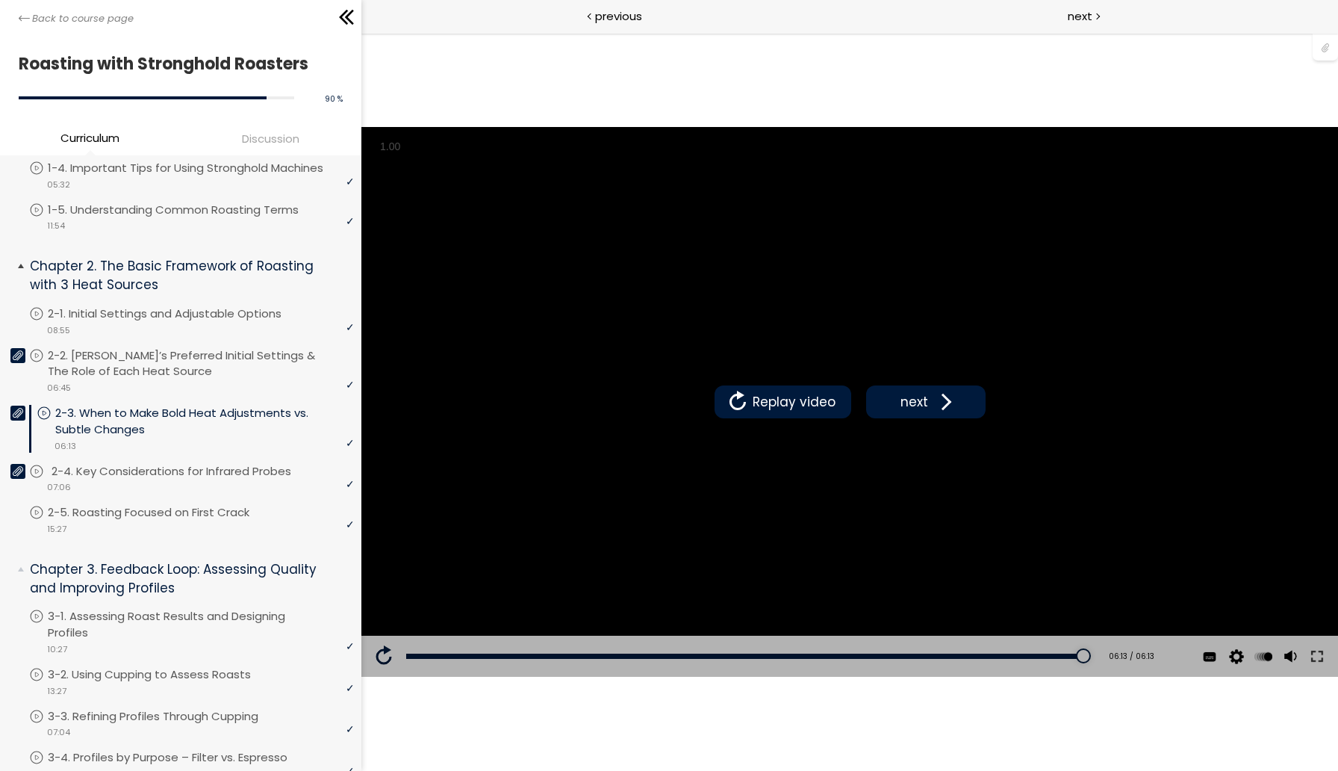
click at [241, 480] on p "2-4. Key Considerations for Infrared Probes" at bounding box center [187, 471] width 270 height 16
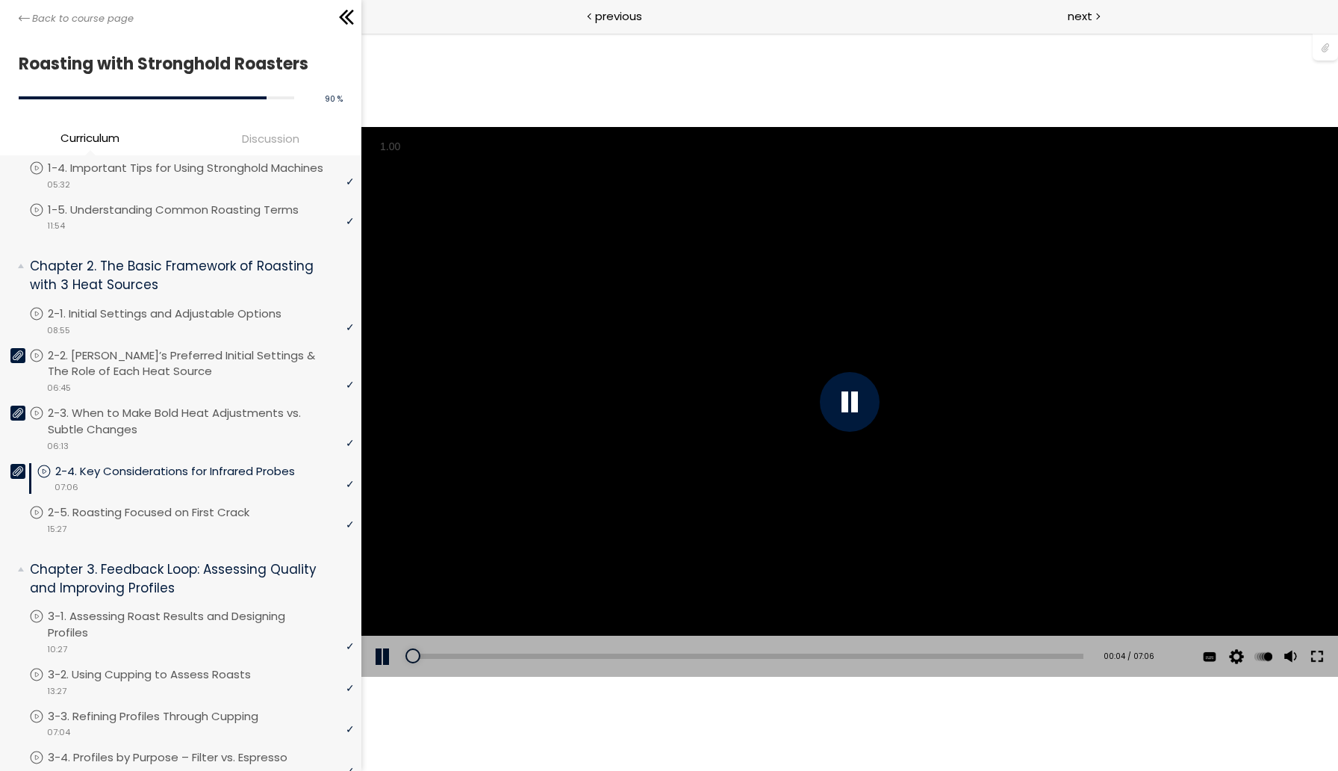
click at [1321, 654] on button at bounding box center [1316, 657] width 27 height 42
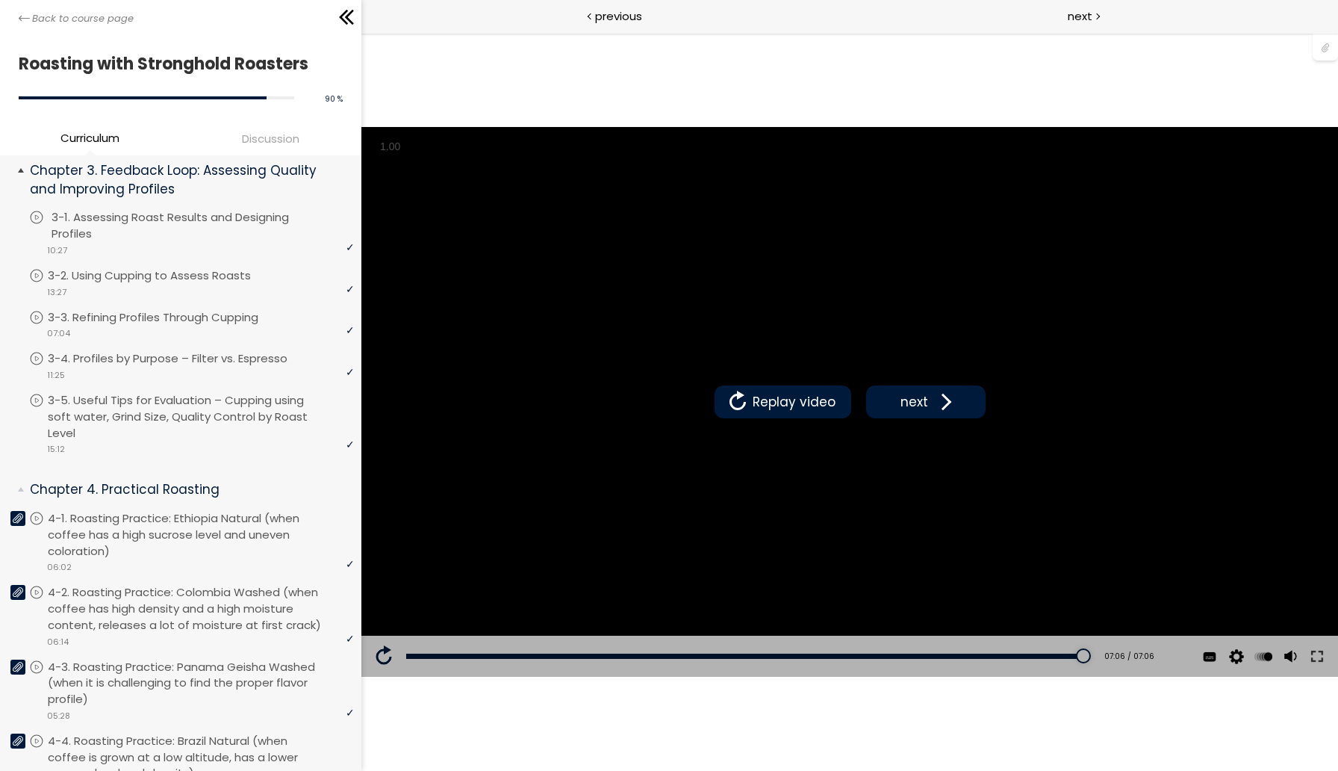
scroll to position [508, 0]
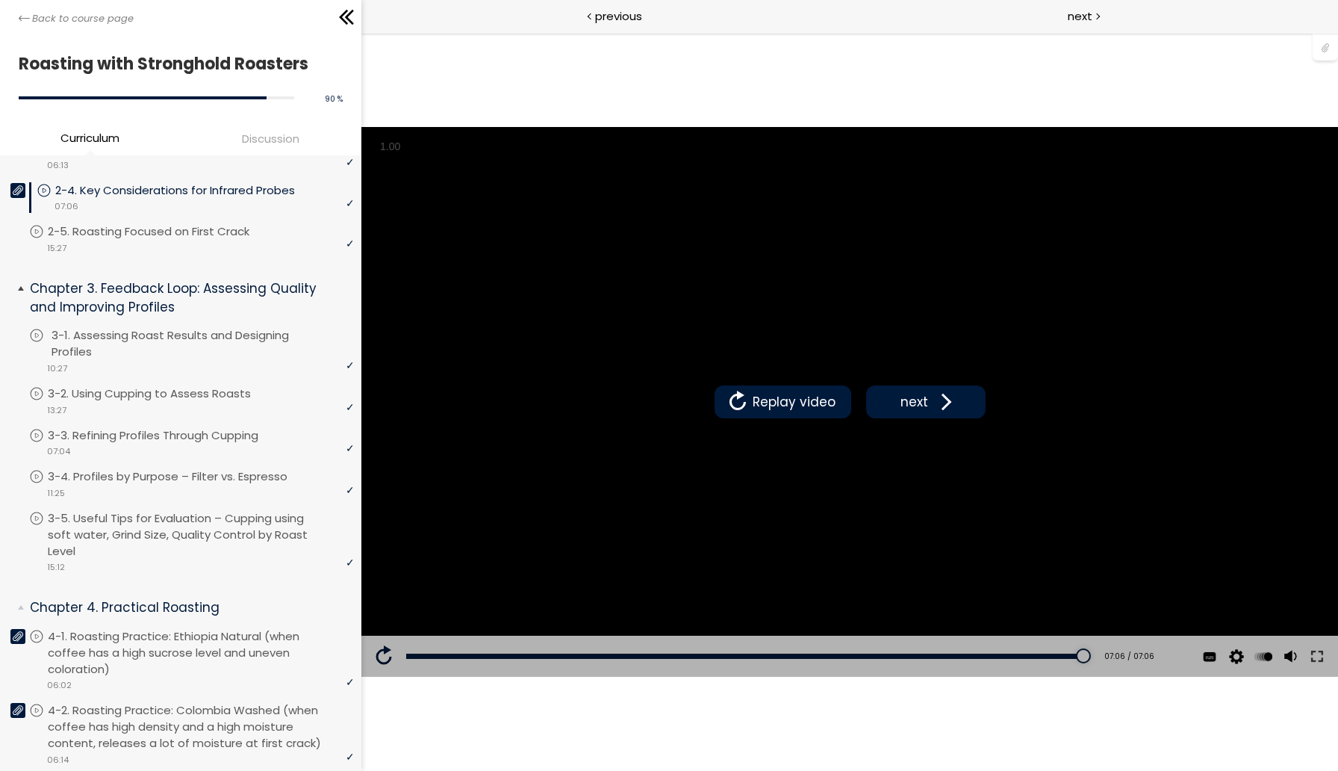
click at [165, 240] on p "2-5. Roasting Focused on First Crack" at bounding box center [164, 231] width 232 height 16
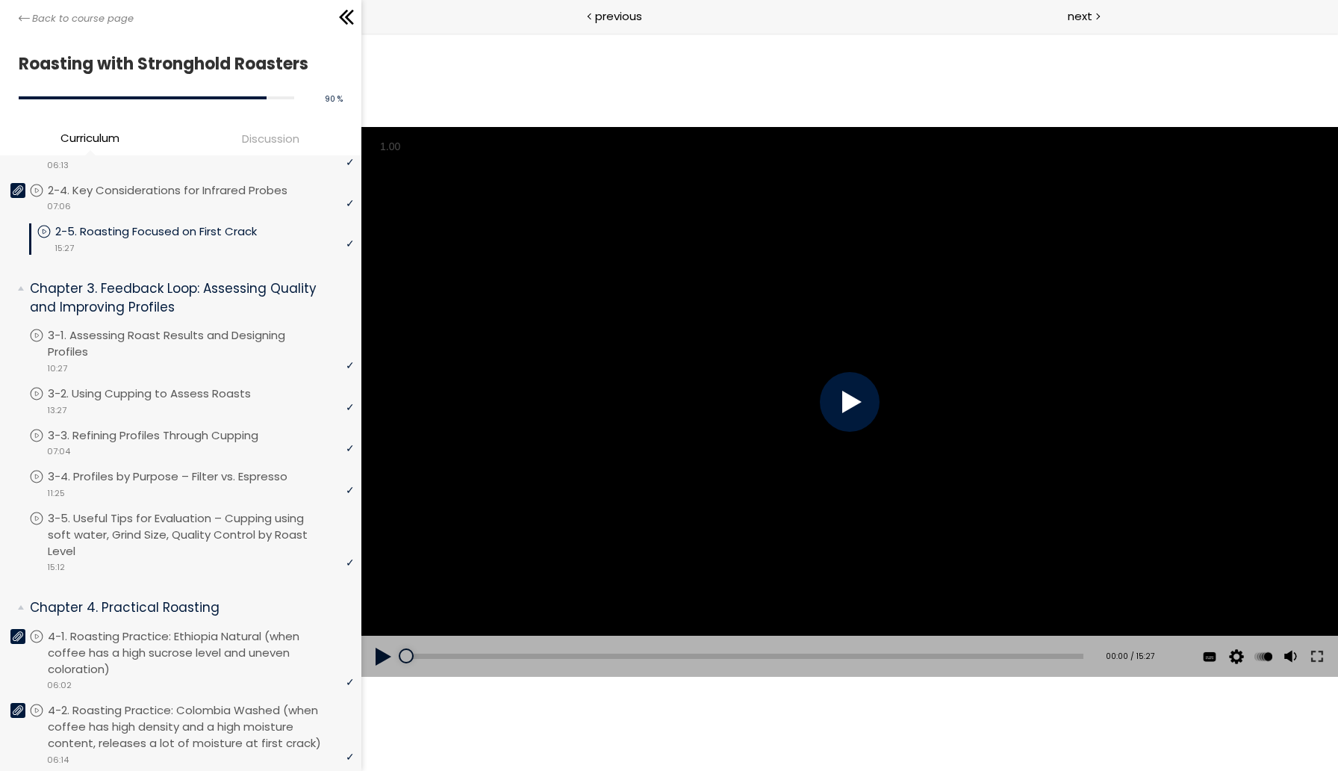
click at [860, 419] on div at bounding box center [849, 402] width 60 height 60
click at [1309, 653] on button at bounding box center [1316, 657] width 27 height 42
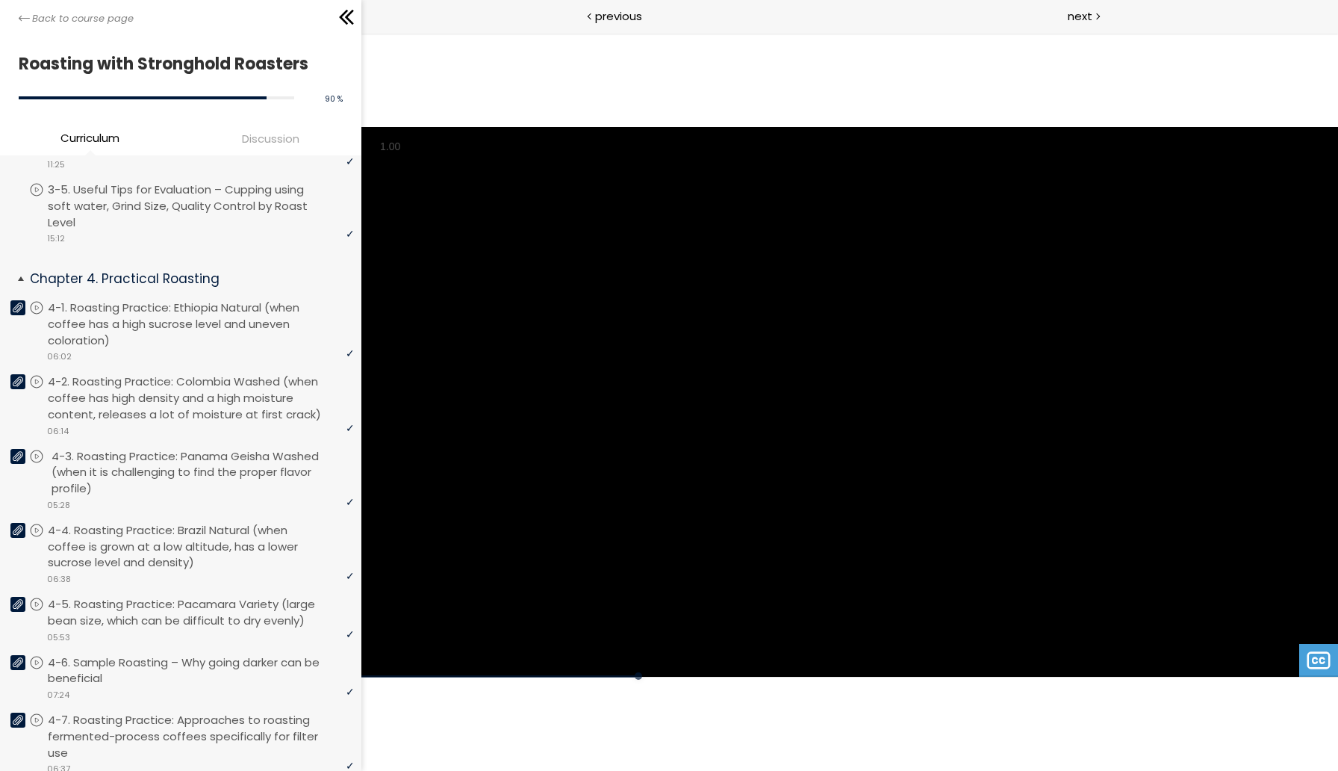
scroll to position [834, 0]
click at [181, 417] on p "4-2. Roasting Practice: Colombia Washed (when coffee has high density and a hig…" at bounding box center [205, 400] width 306 height 49
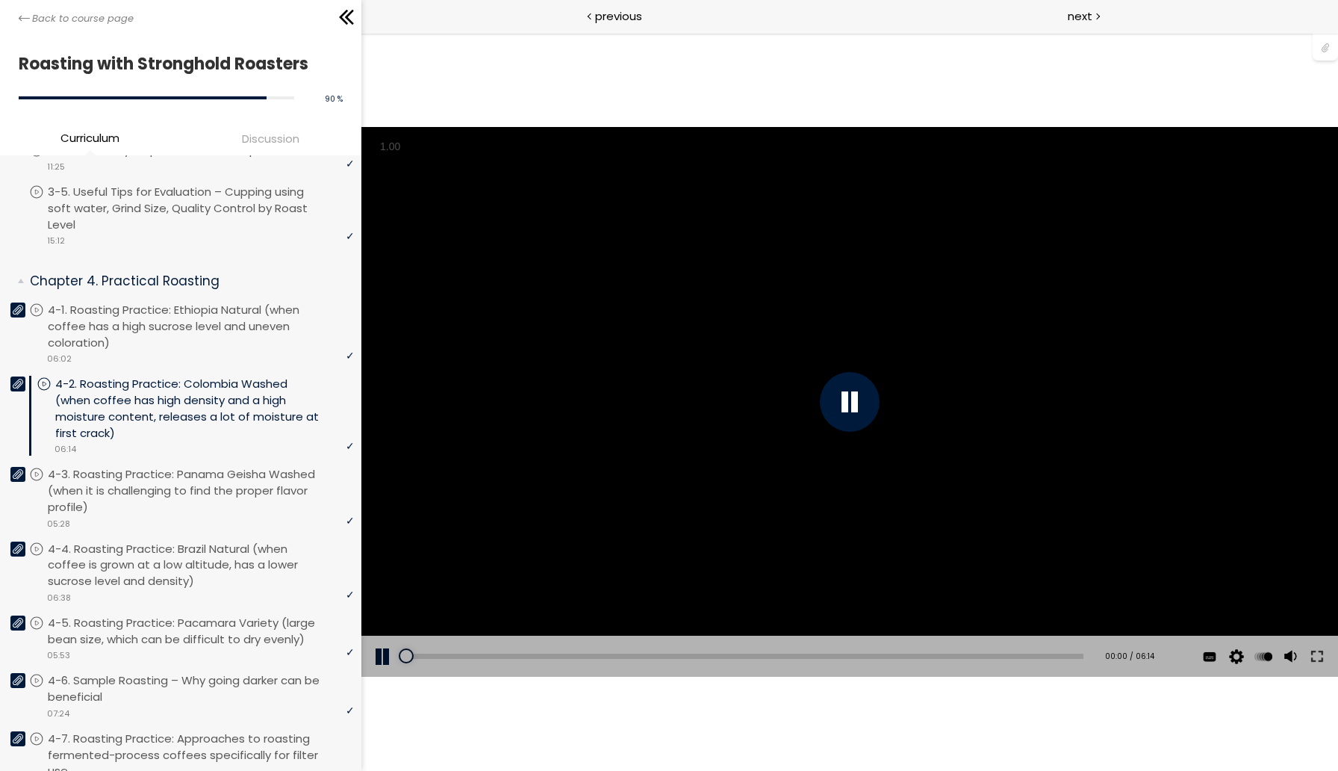
click at [878, 410] on div at bounding box center [849, 402] width 60 height 60
click at [878, 410] on div "You can download the roast profile image by clicking the 📎 above. * Amount of g…" at bounding box center [849, 402] width 977 height 550
click at [1312, 661] on button at bounding box center [1316, 657] width 27 height 42
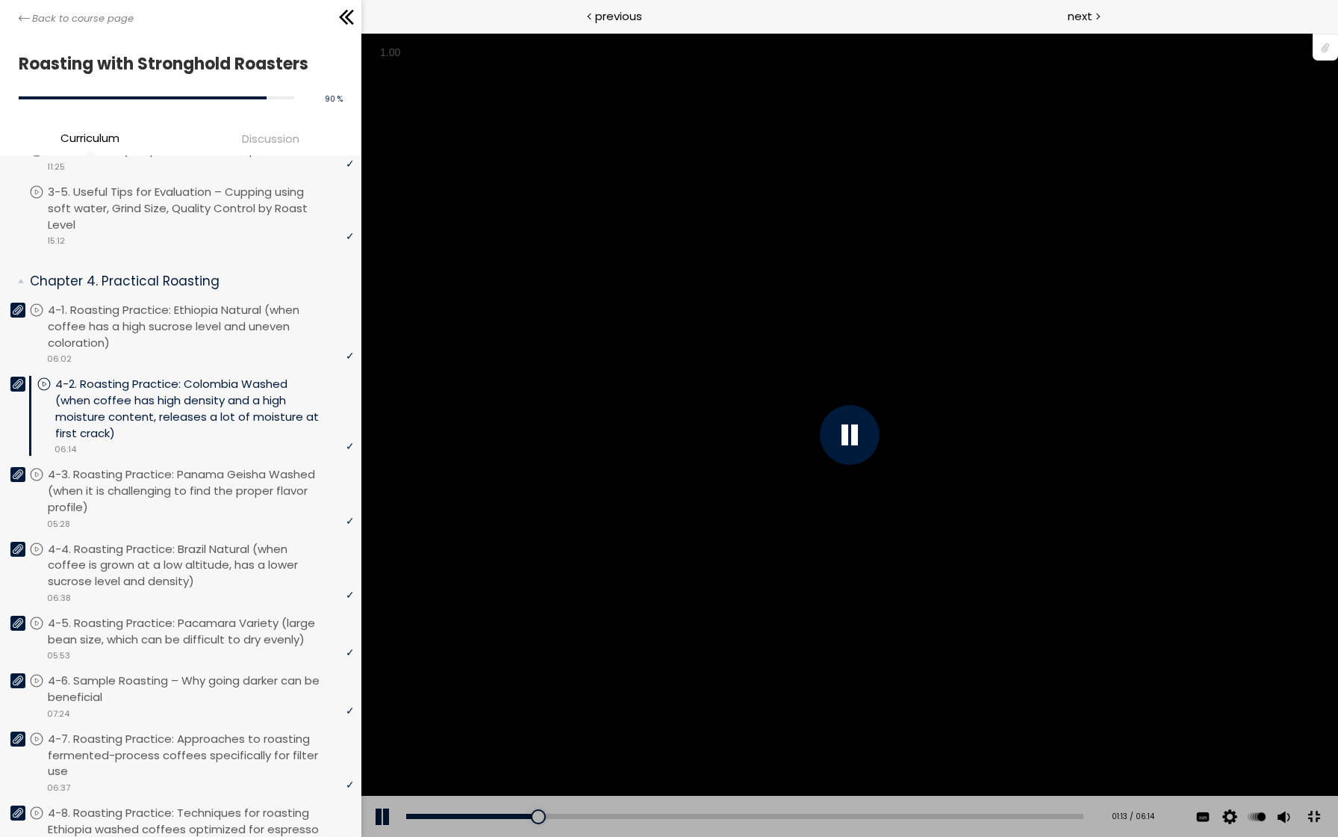
click at [879, 454] on div at bounding box center [849, 435] width 60 height 60
click at [1020, 435] on div "You can download the roast profile image by clicking the 📎 above. * Amount of g…" at bounding box center [849, 434] width 1338 height 753
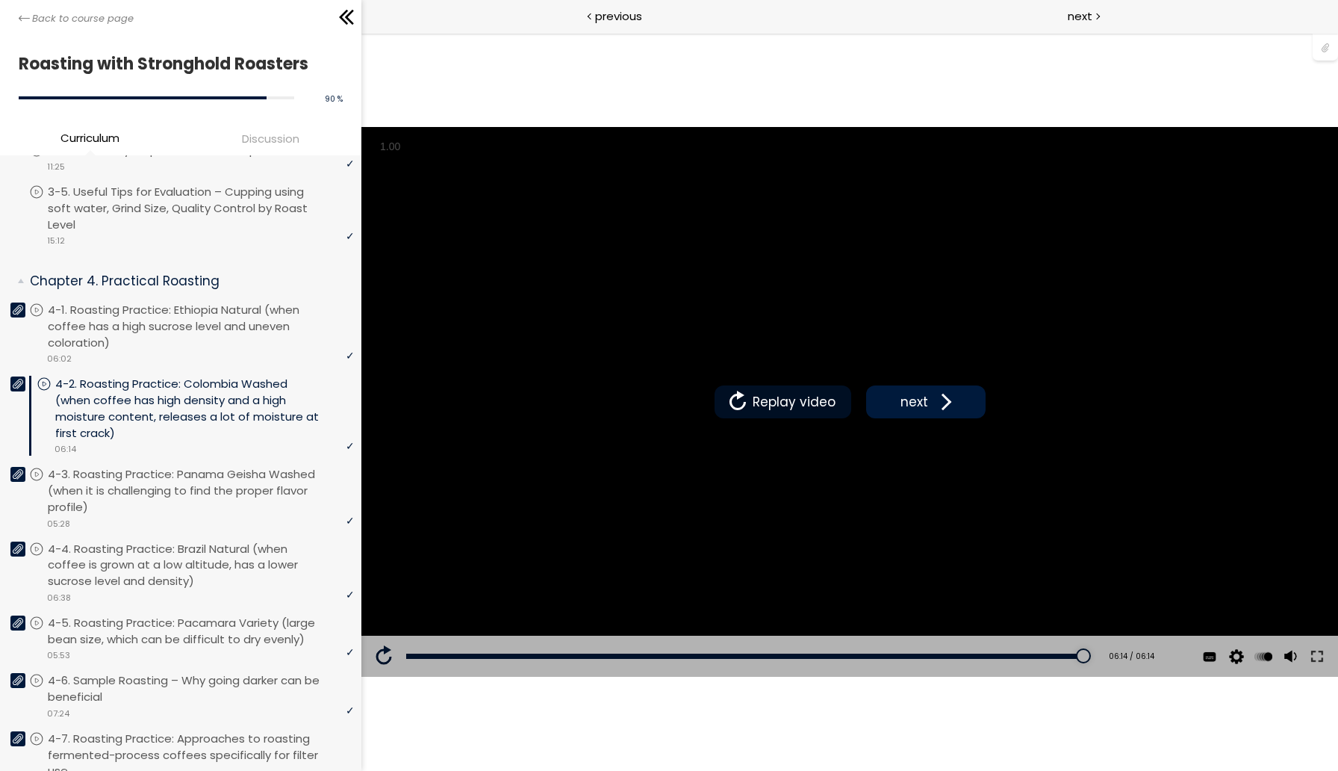
click at [789, 410] on span "Replay video" at bounding box center [793, 401] width 90 height 19
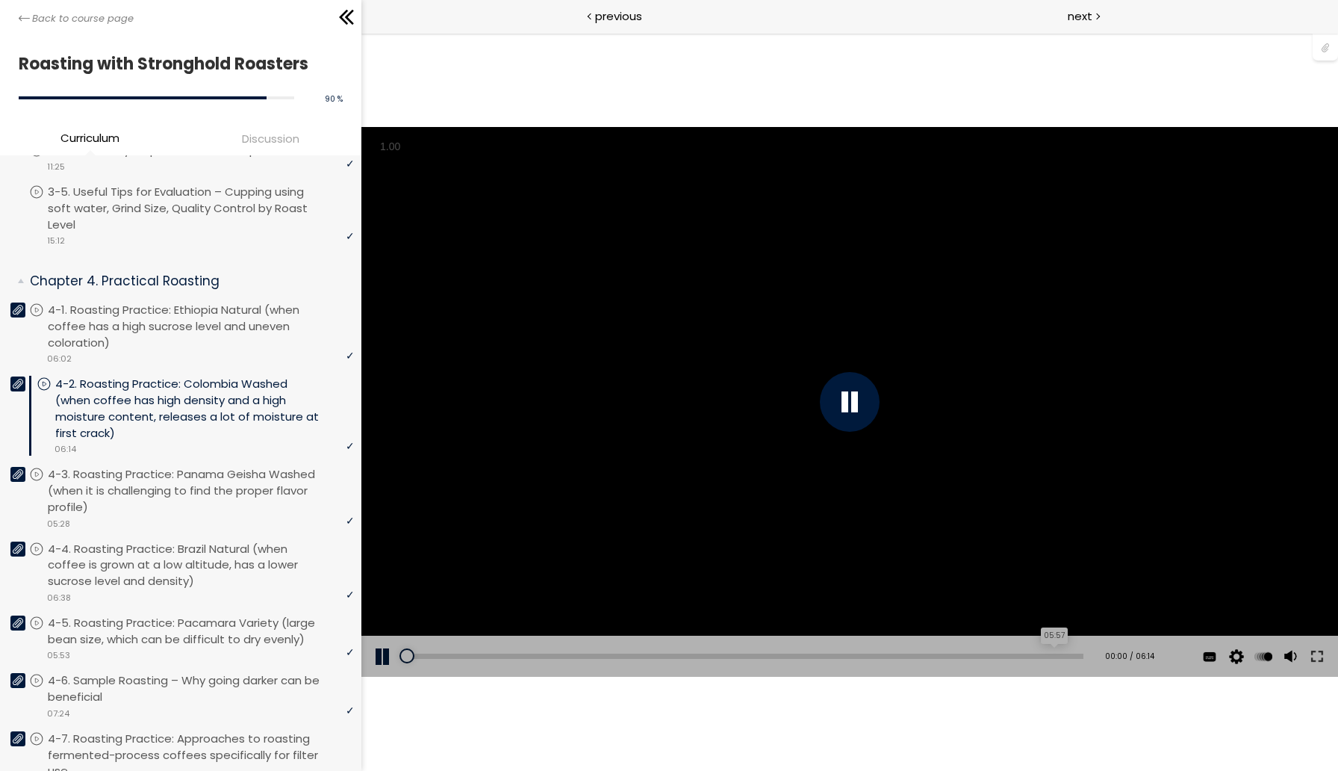
click at [1036, 657] on div "05:57" at bounding box center [744, 656] width 677 height 5
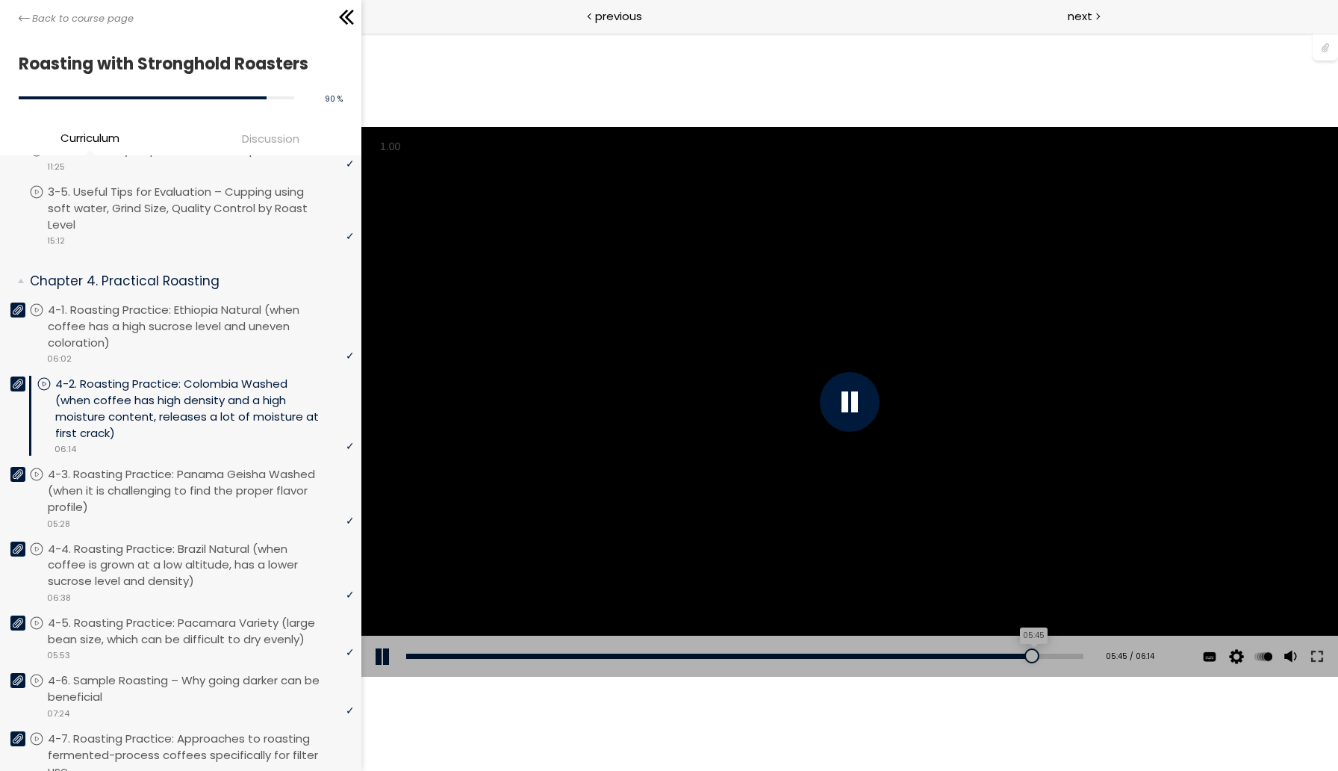
click at [1017, 657] on div "05:45" at bounding box center [744, 656] width 677 height 5
click at [1002, 657] on div "05:36" at bounding box center [744, 656] width 677 height 5
click at [983, 657] on div "05:36" at bounding box center [744, 656] width 677 height 5
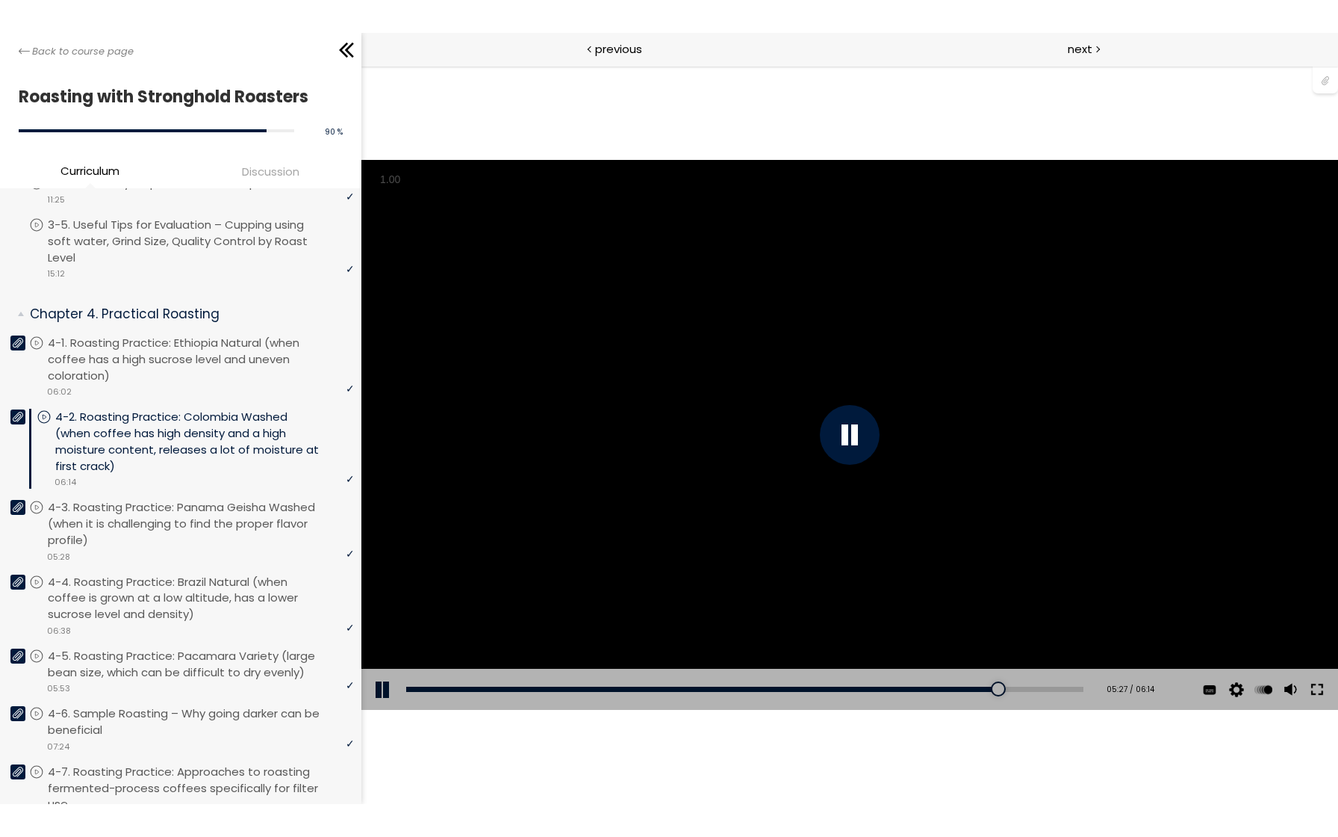
click at [1323, 681] on button at bounding box center [1316, 689] width 27 height 42
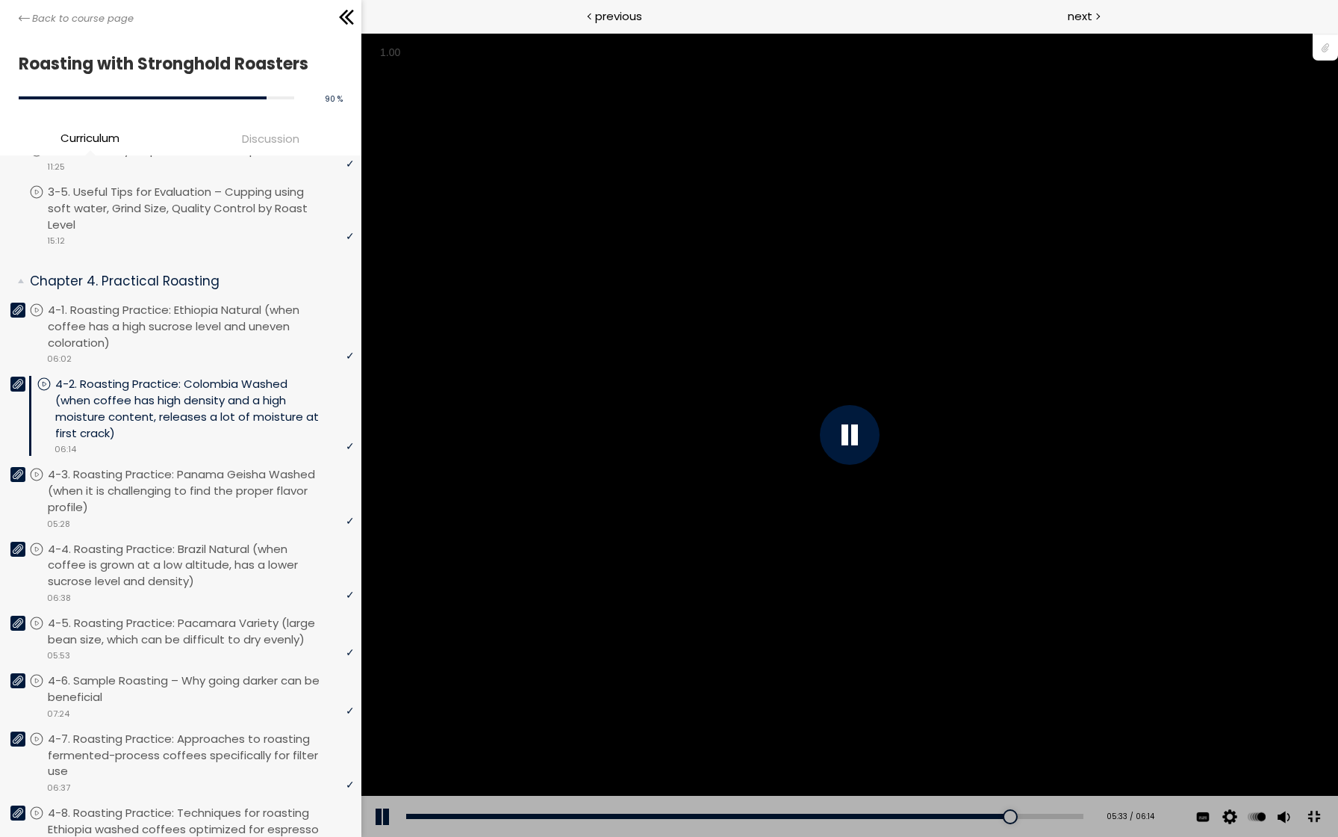
click at [1049, 539] on div "You can download the roast profile image by clicking the 📎 above. * Amount of g…" at bounding box center [849, 434] width 1338 height 753
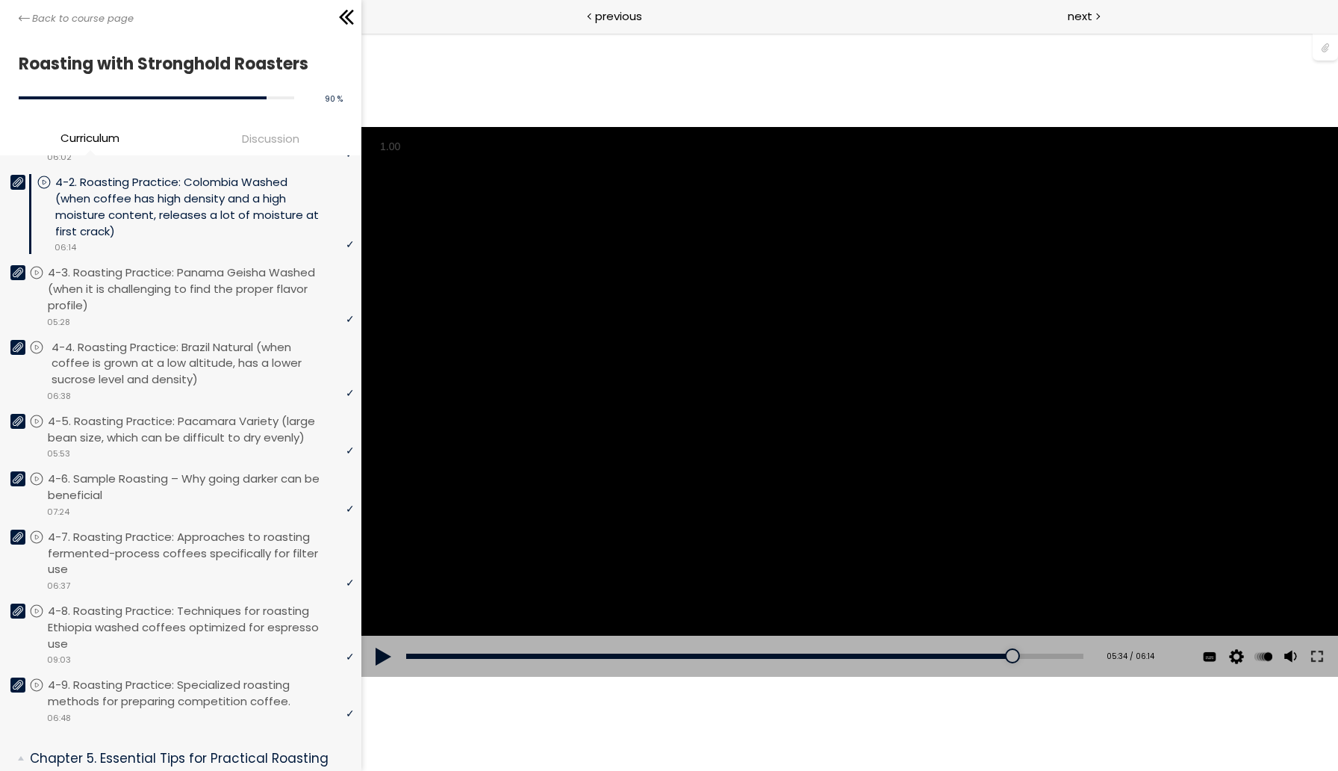
scroll to position [917, 0]
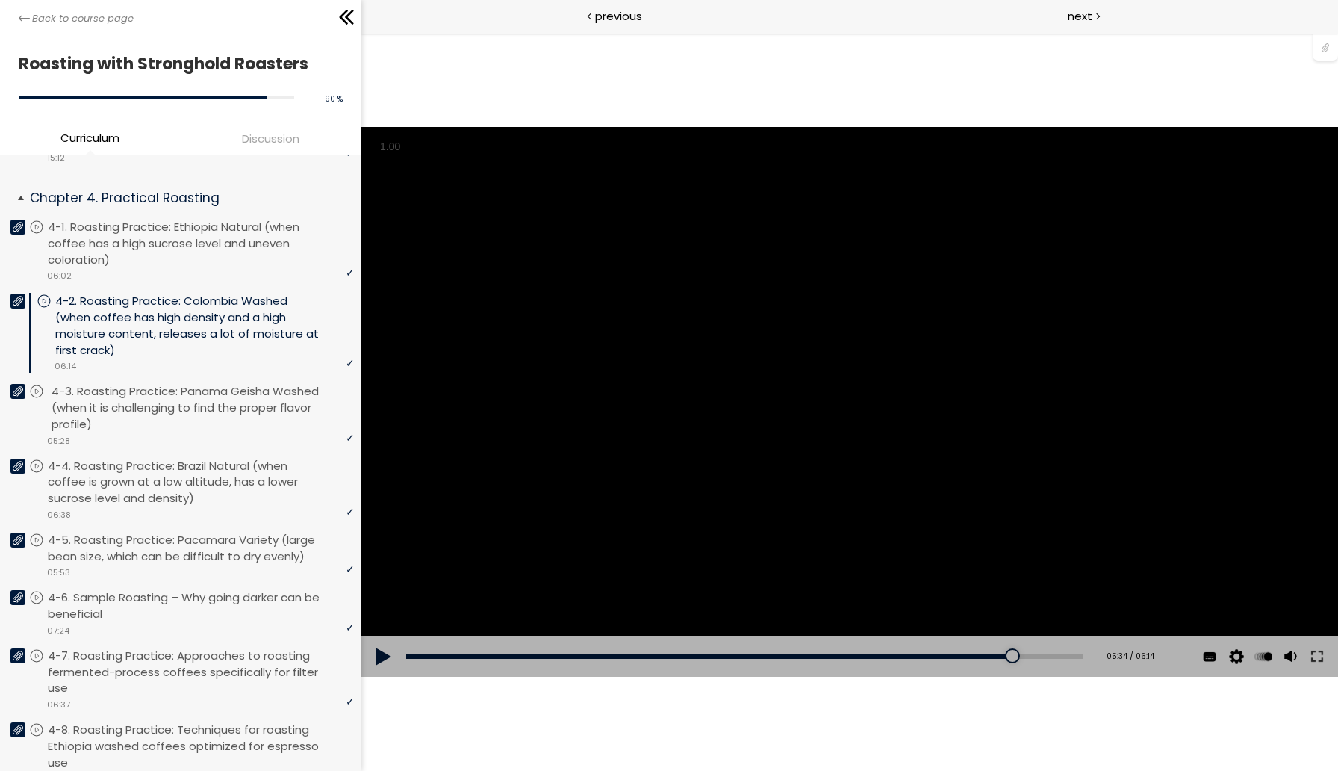
click at [231, 418] on p "4-3. Roasting Practice: Panama Geisha Washed (when it is challenging to find th…" at bounding box center [205, 407] width 306 height 49
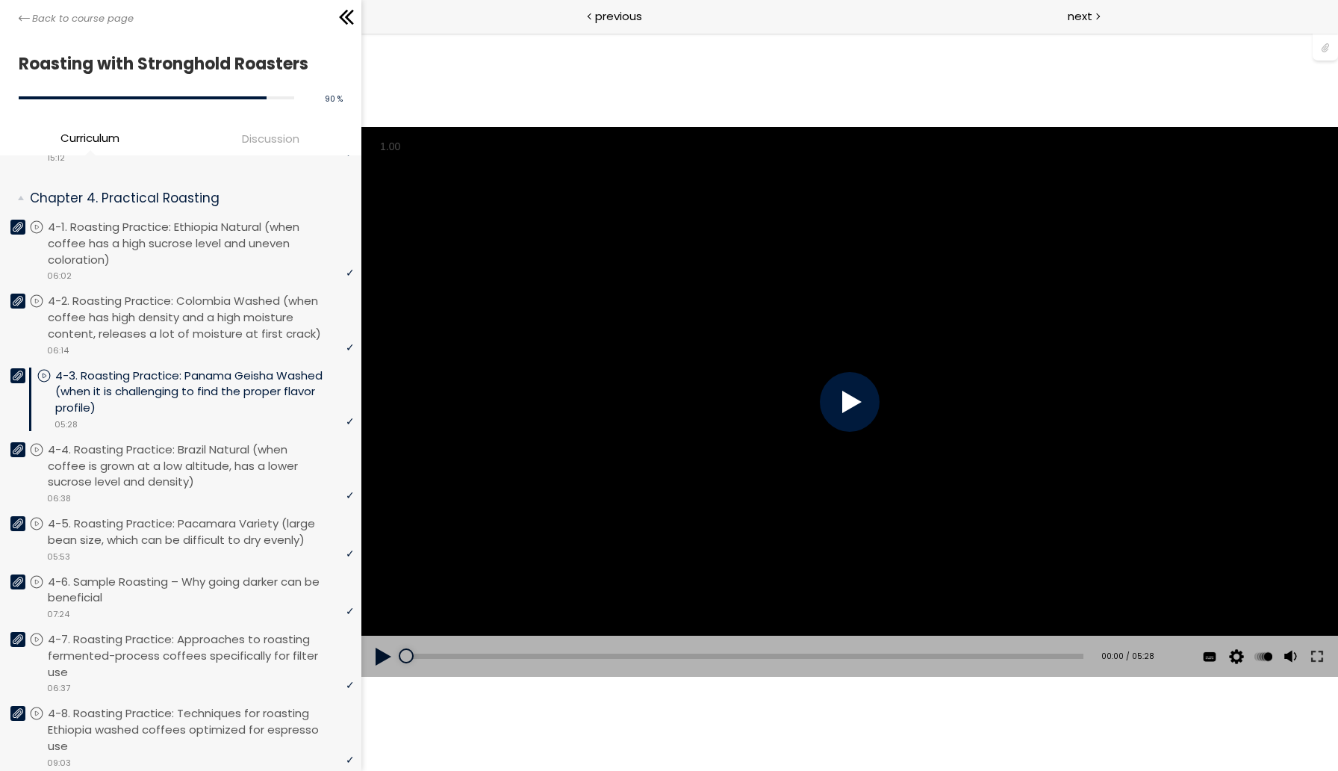
click at [860, 407] on div at bounding box center [849, 402] width 60 height 60
click at [1301, 628] on div at bounding box center [1290, 590] width 28 height 75
click at [1317, 656] on button at bounding box center [1316, 657] width 27 height 42
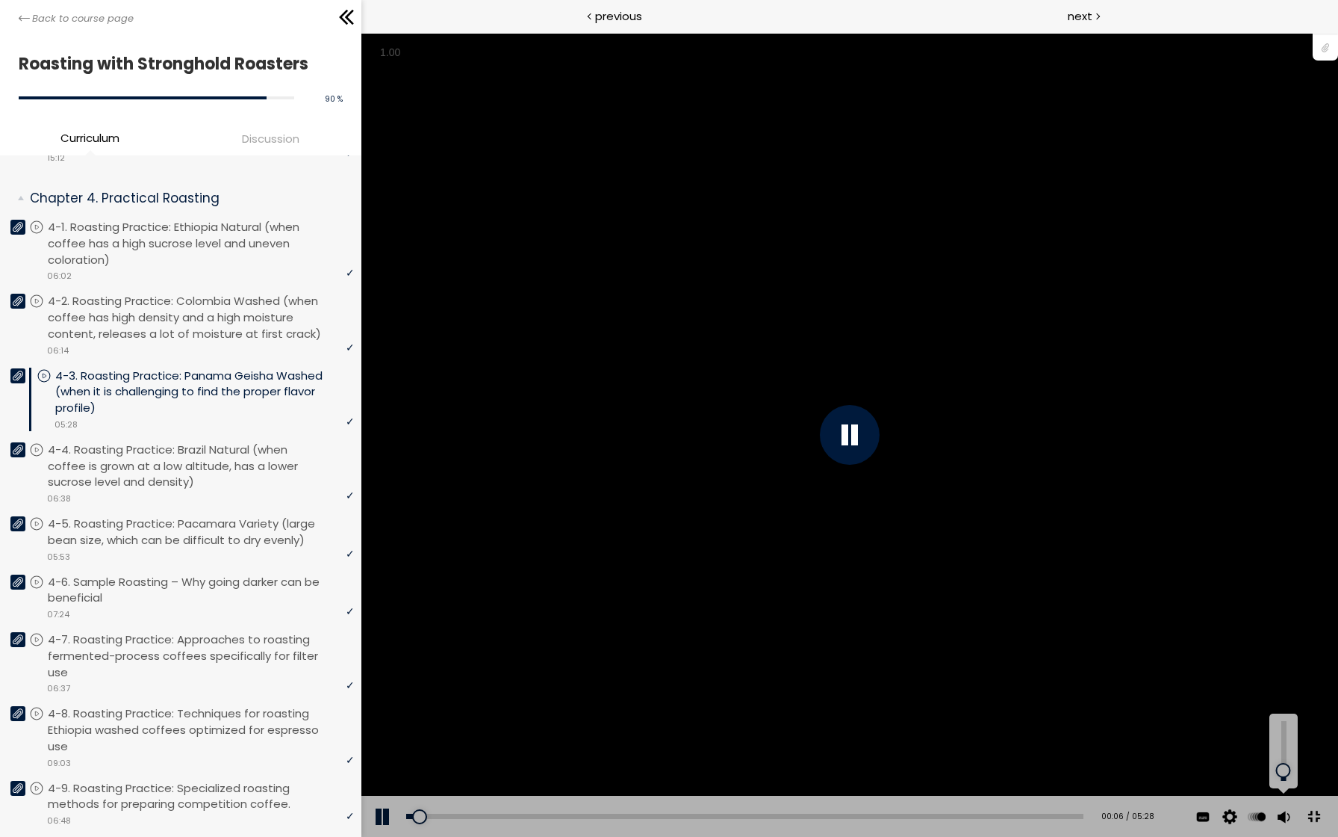
click at [1283, 770] on div at bounding box center [1283, 770] width 0 height 0
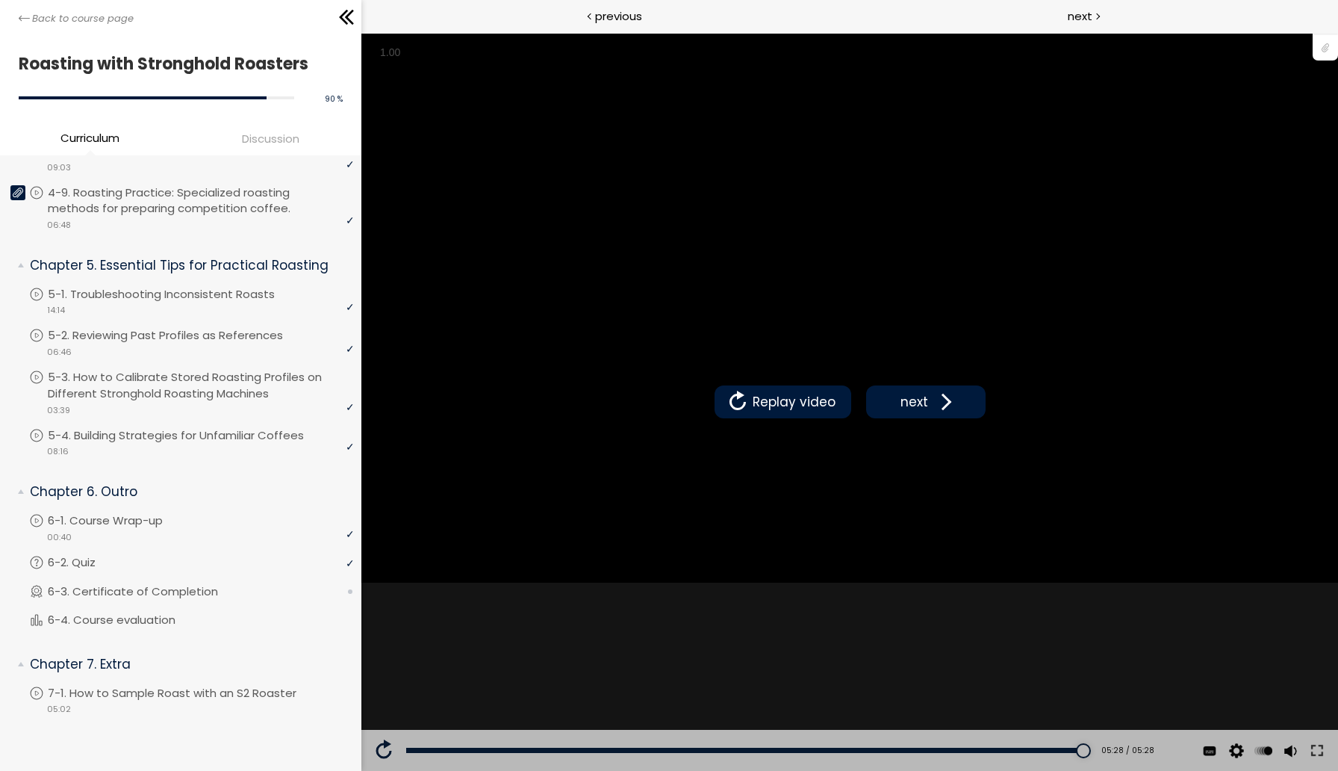
scroll to position [1533, 0]
